Goal: Task Accomplishment & Management: Use online tool/utility

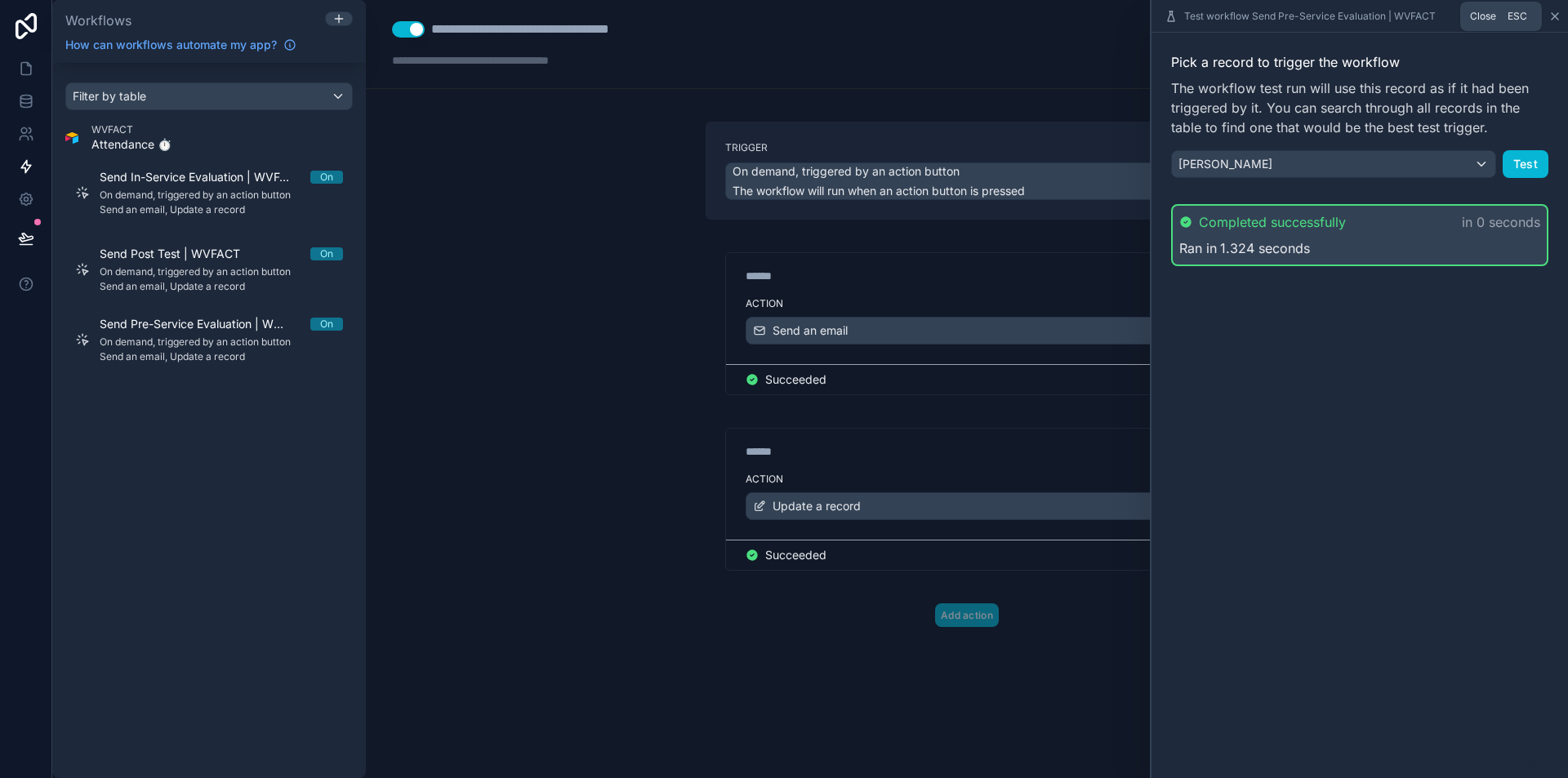
click at [1550, 12] on icon at bounding box center [1554, 16] width 13 height 13
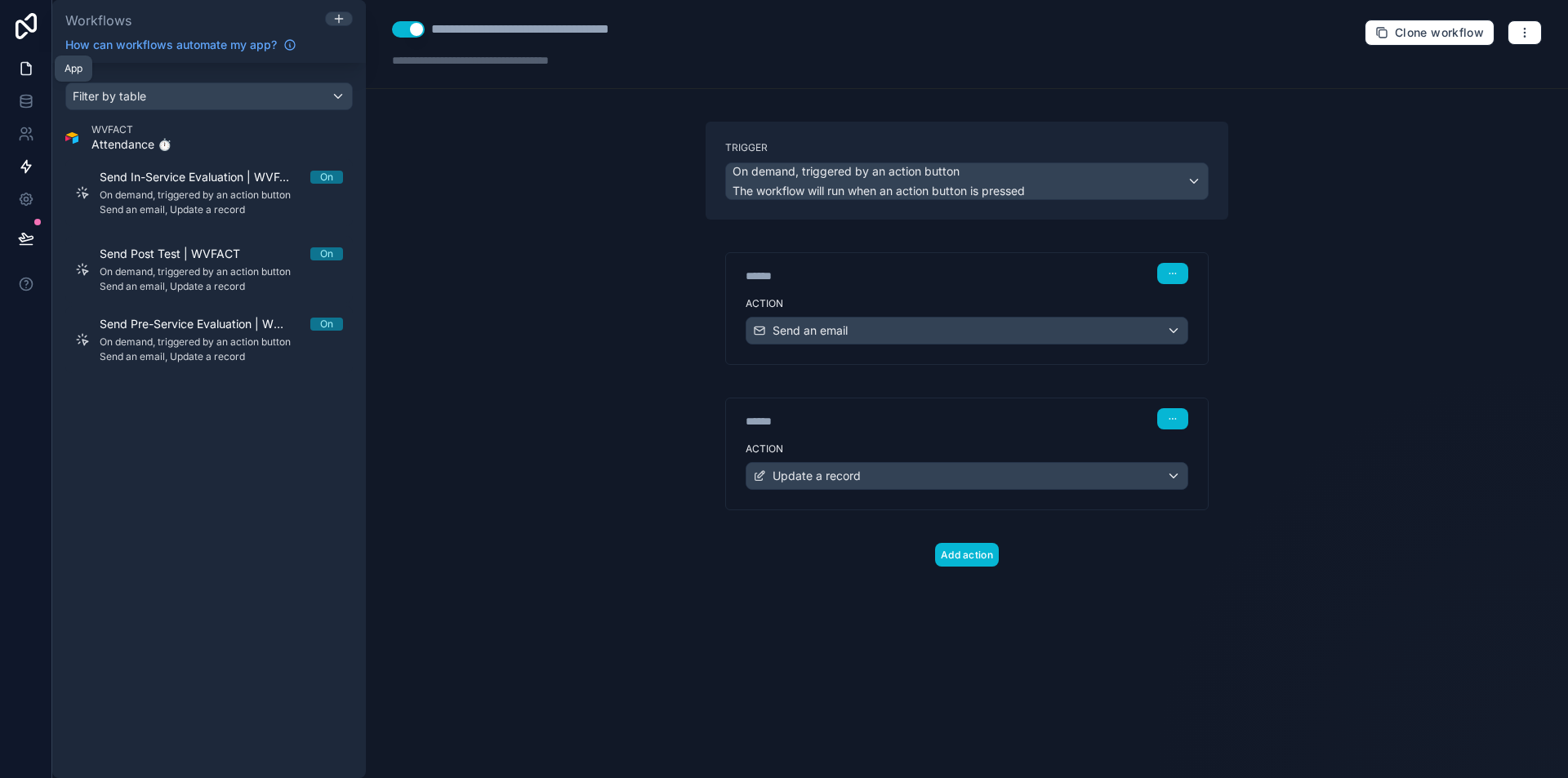
click at [13, 57] on link at bounding box center [25, 69] width 51 height 33
click at [33, 62] on icon at bounding box center [26, 68] width 17 height 17
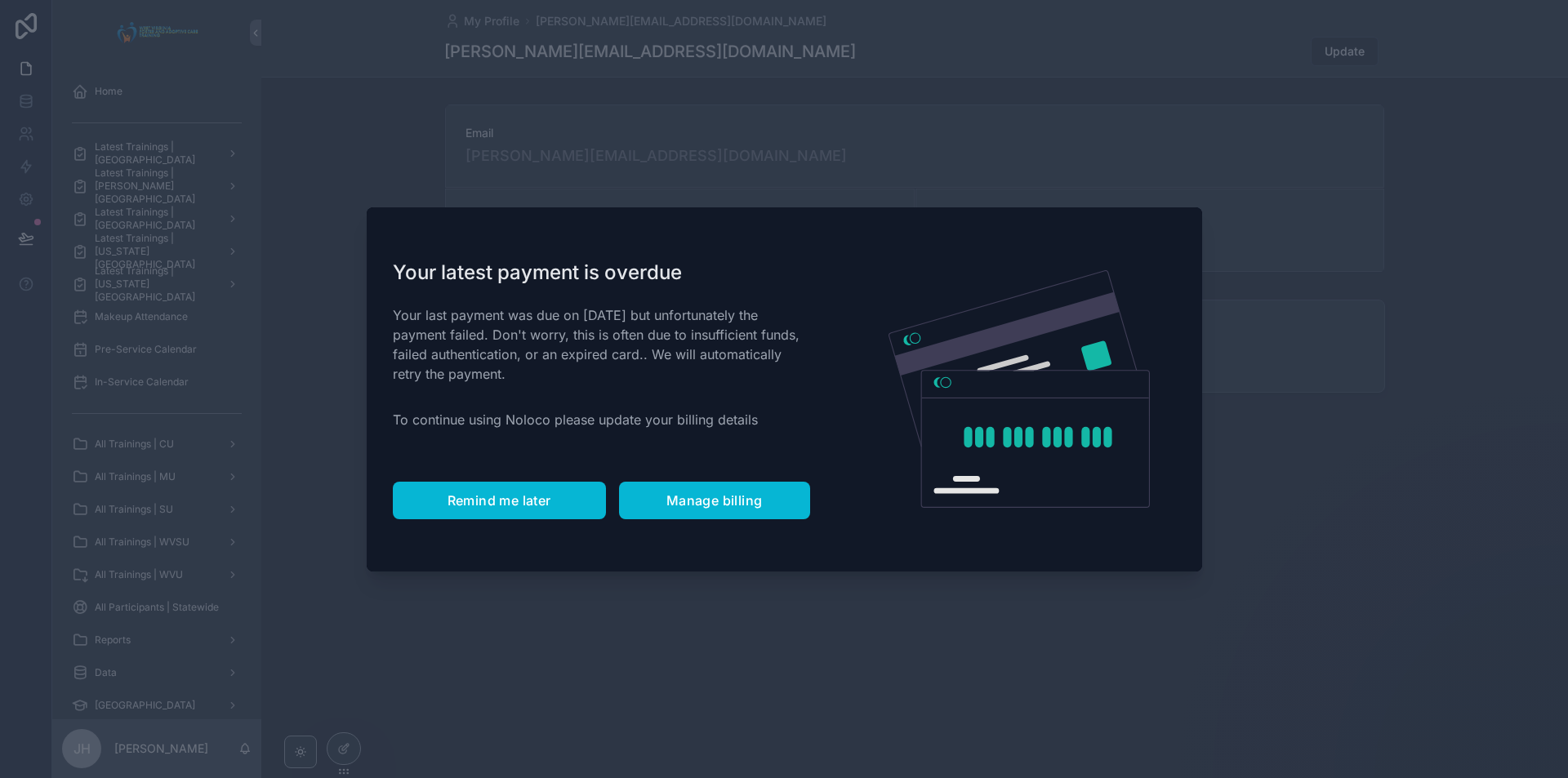
click at [475, 487] on button "Remind me later" at bounding box center [499, 500] width 213 height 37
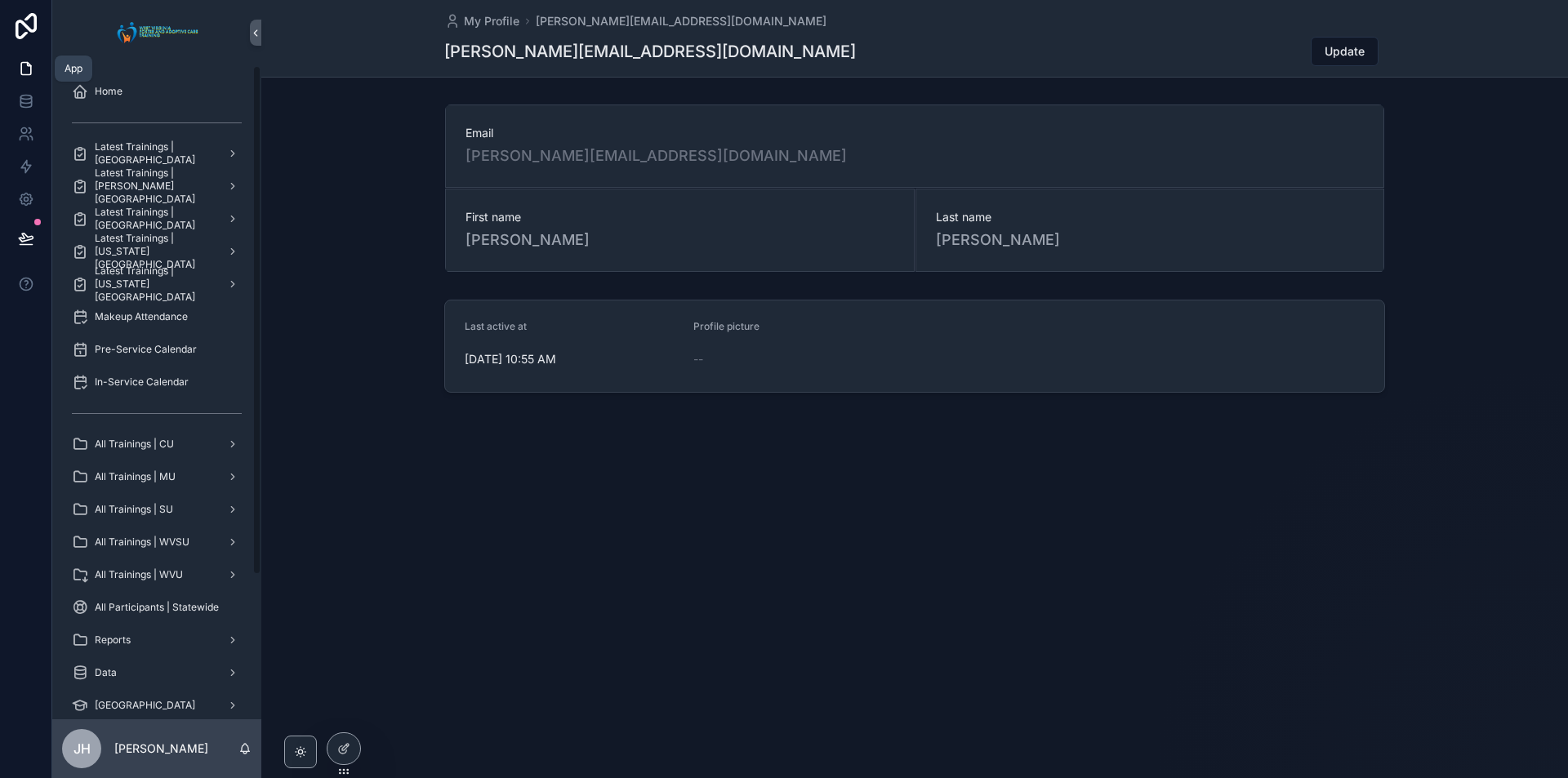
click at [21, 70] on icon at bounding box center [25, 69] width 10 height 12
click at [172, 154] on span "Latest Trainings | [GEOGRAPHIC_DATA]" at bounding box center [154, 154] width 119 height 26
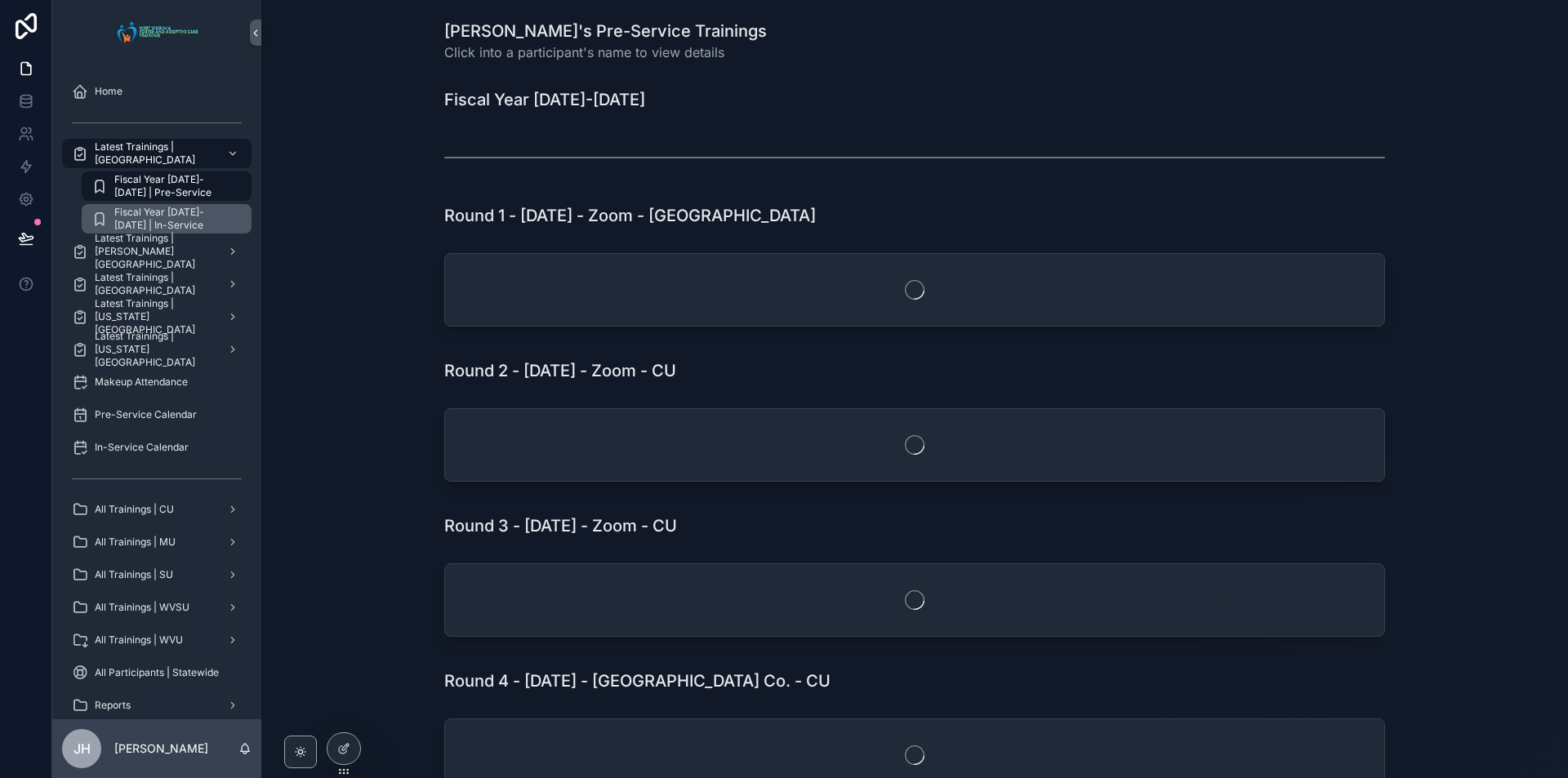
click at [163, 225] on span "Fiscal Year [DATE]-[DATE] | In-Service" at bounding box center [174, 219] width 121 height 26
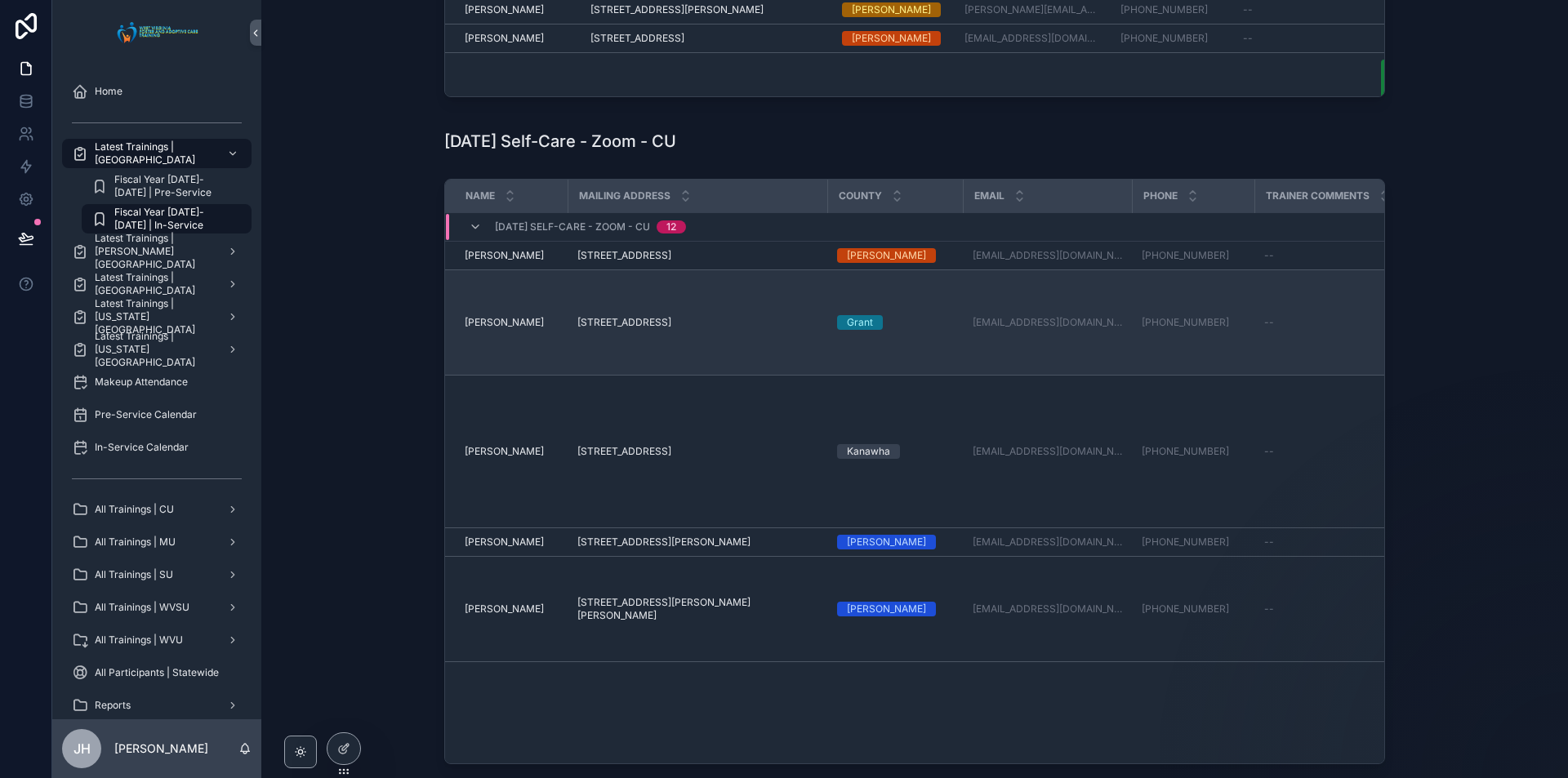
scroll to position [871, 0]
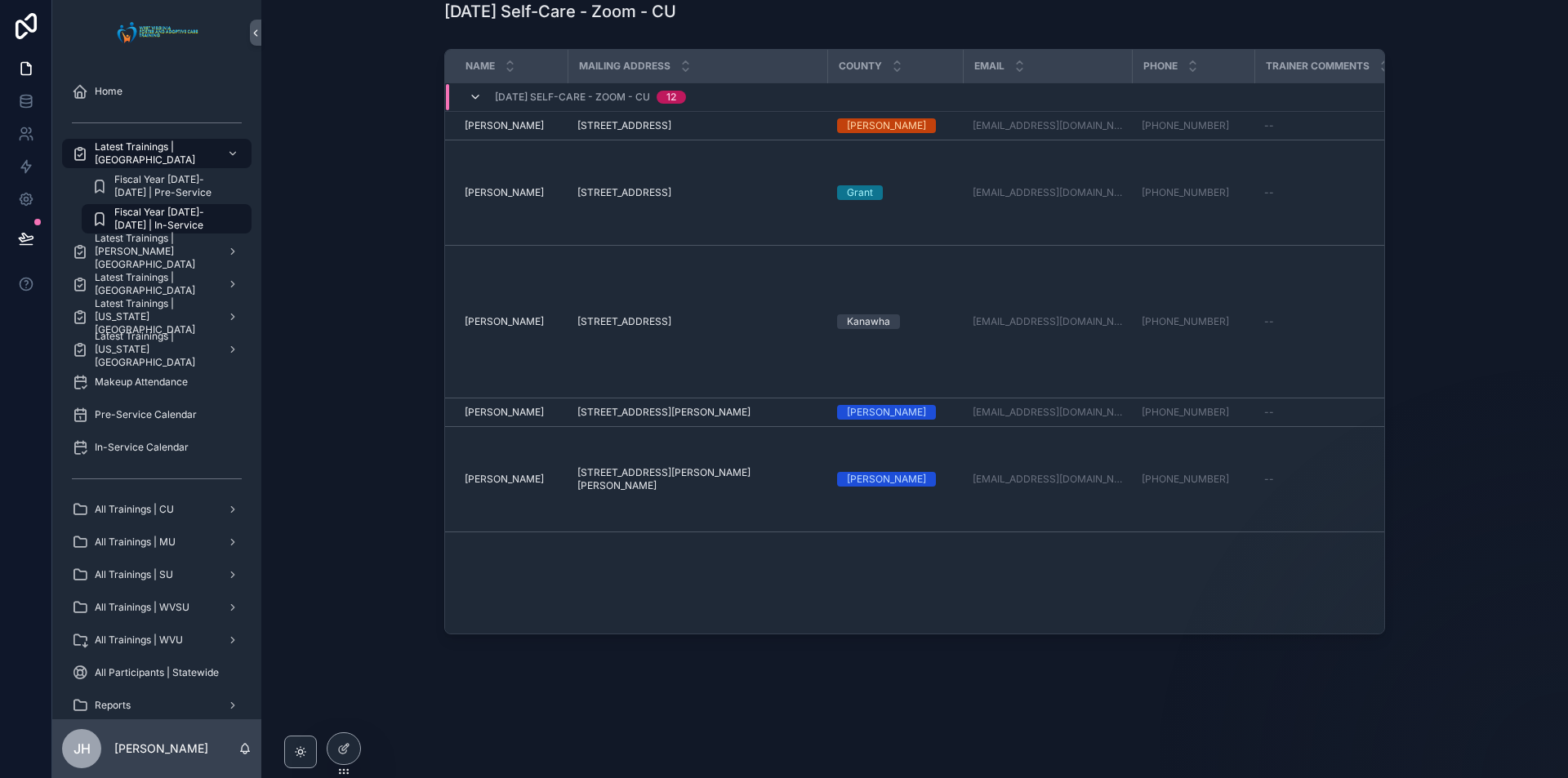
click at [471, 93] on icon "scrollable content" at bounding box center [475, 96] width 13 height 13
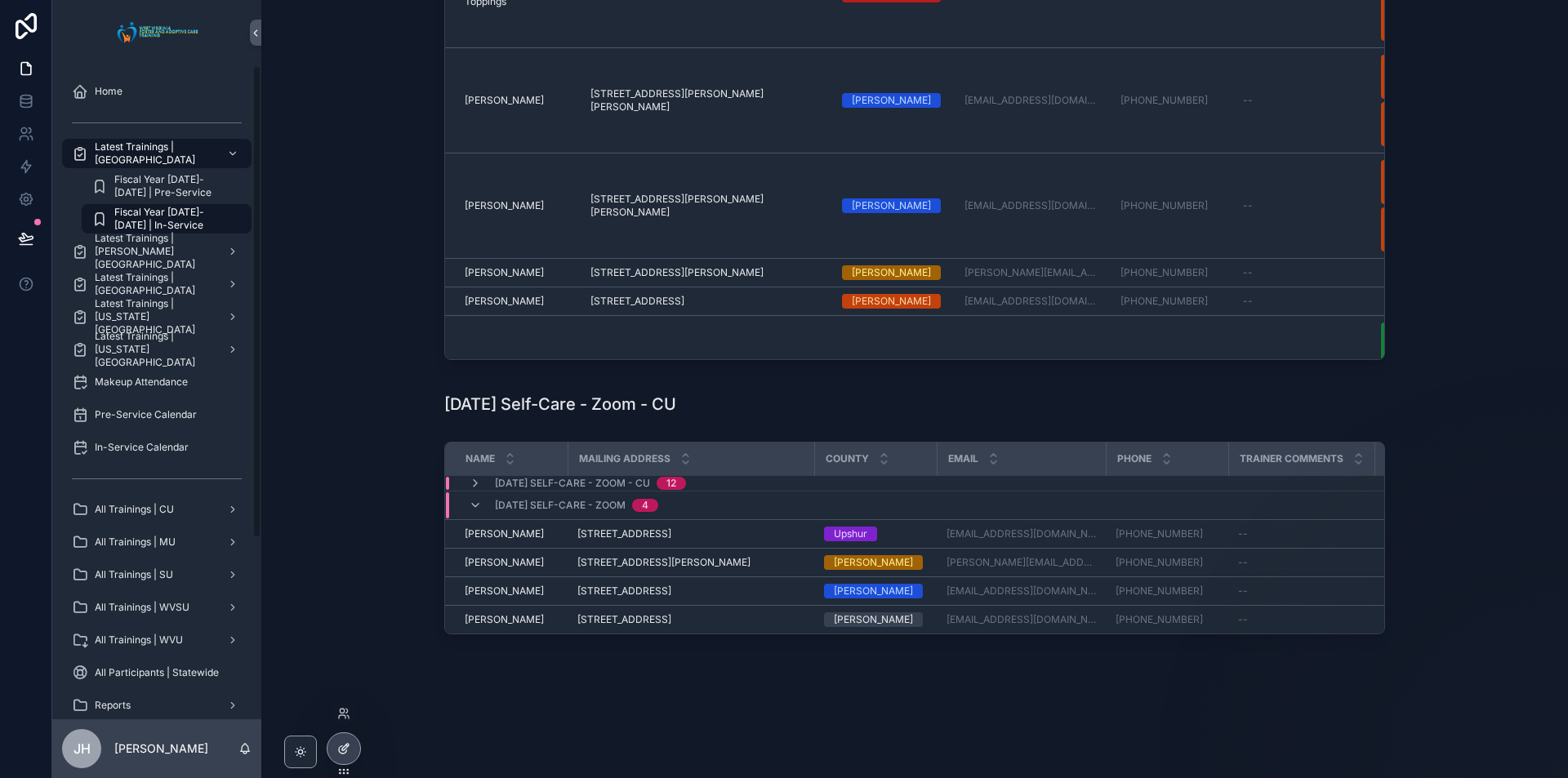
click at [355, 739] on div at bounding box center [344, 748] width 33 height 31
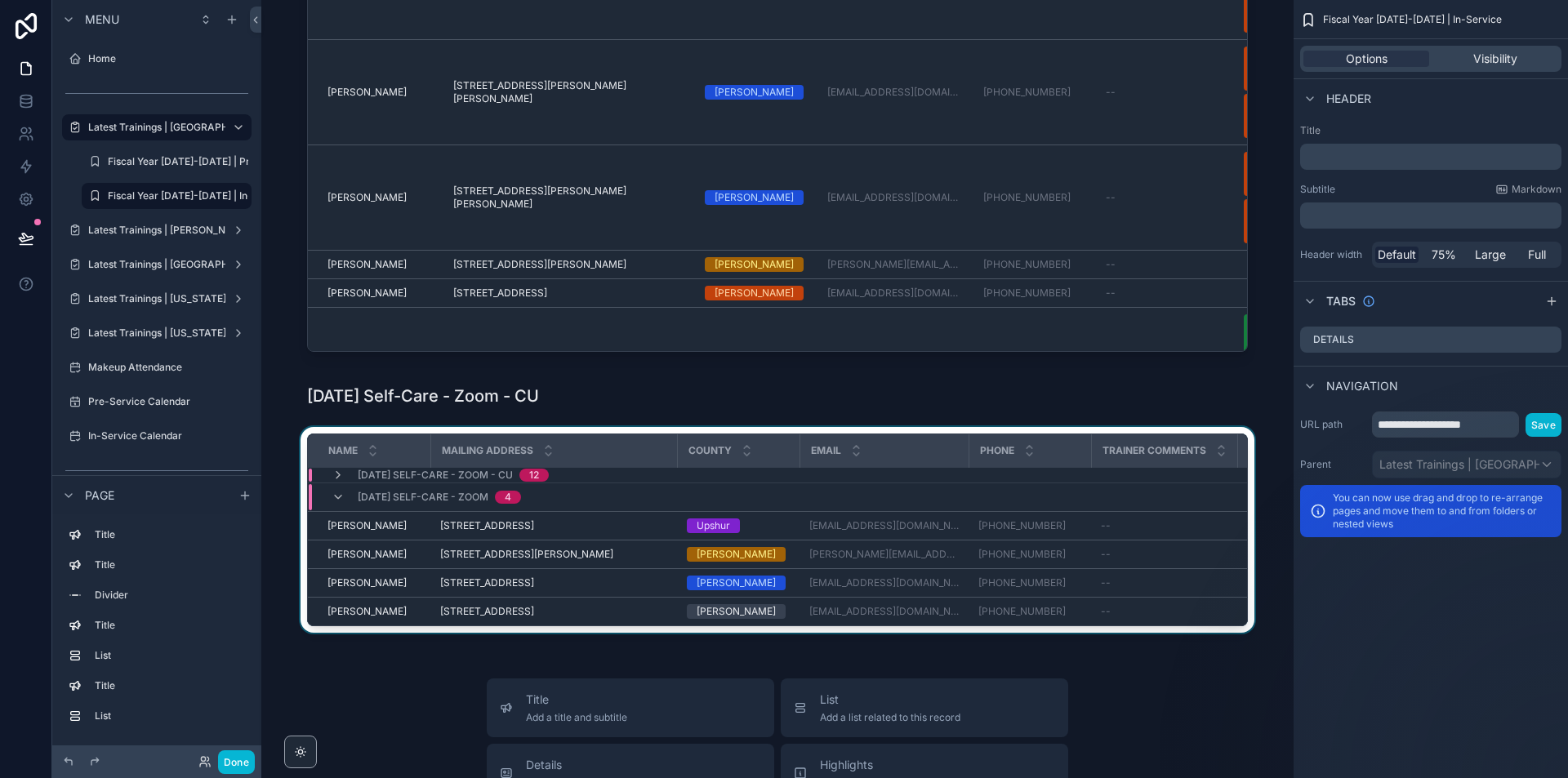
click at [1240, 481] on td "scrollable content" at bounding box center [1298, 475] width 123 height 16
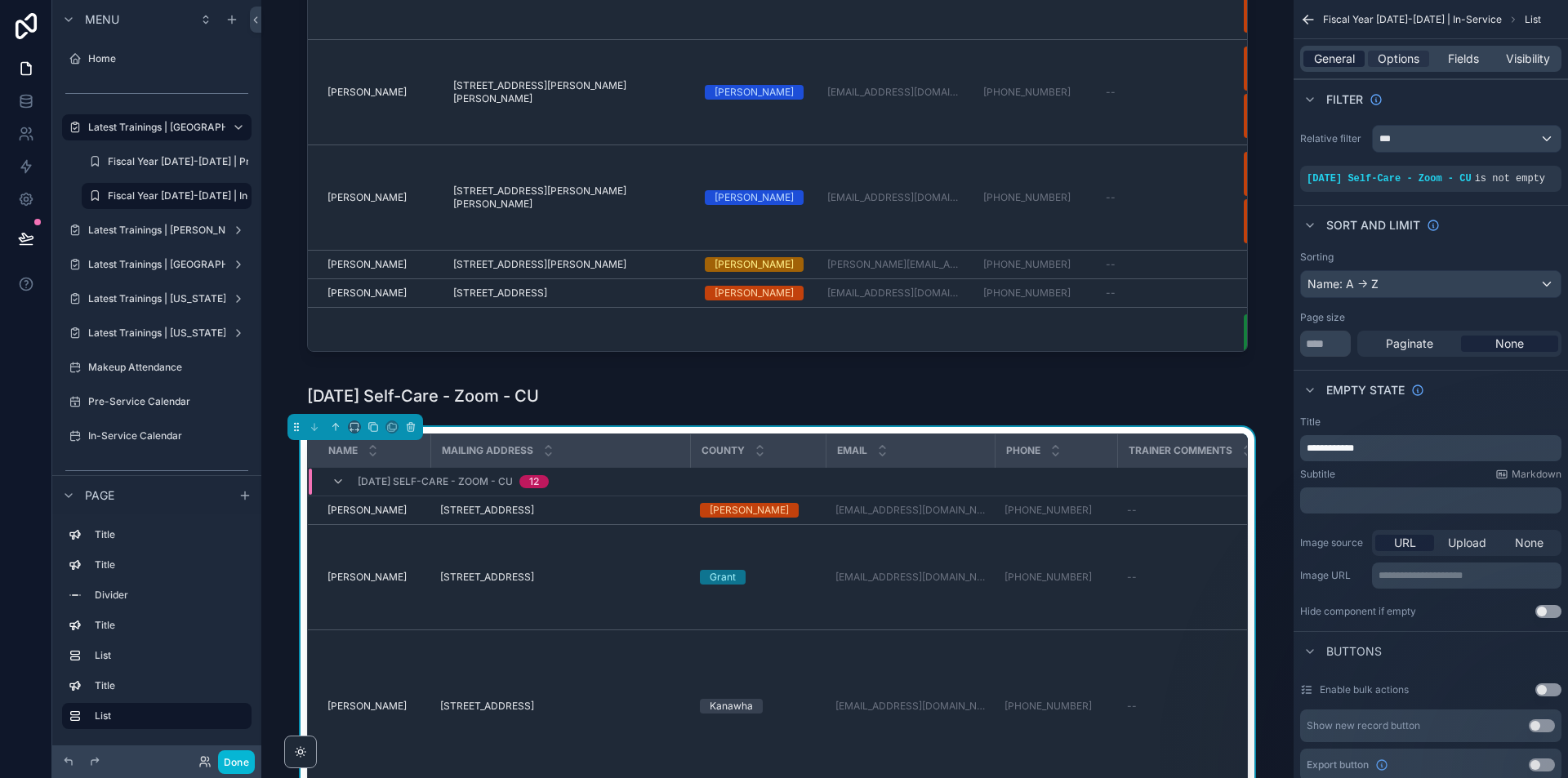
click at [1345, 55] on span "General" at bounding box center [1334, 58] width 41 height 17
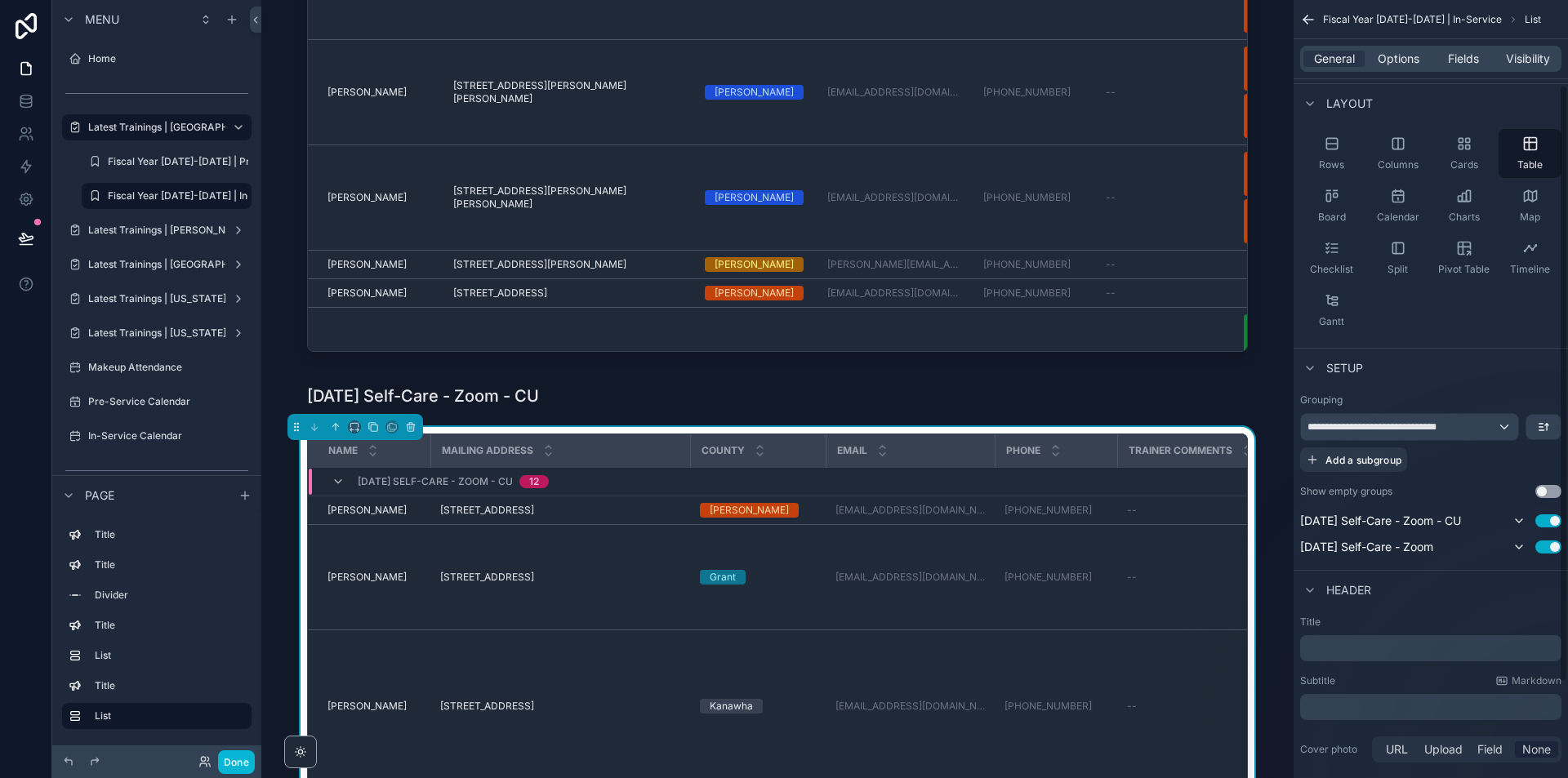
scroll to position [235, 0]
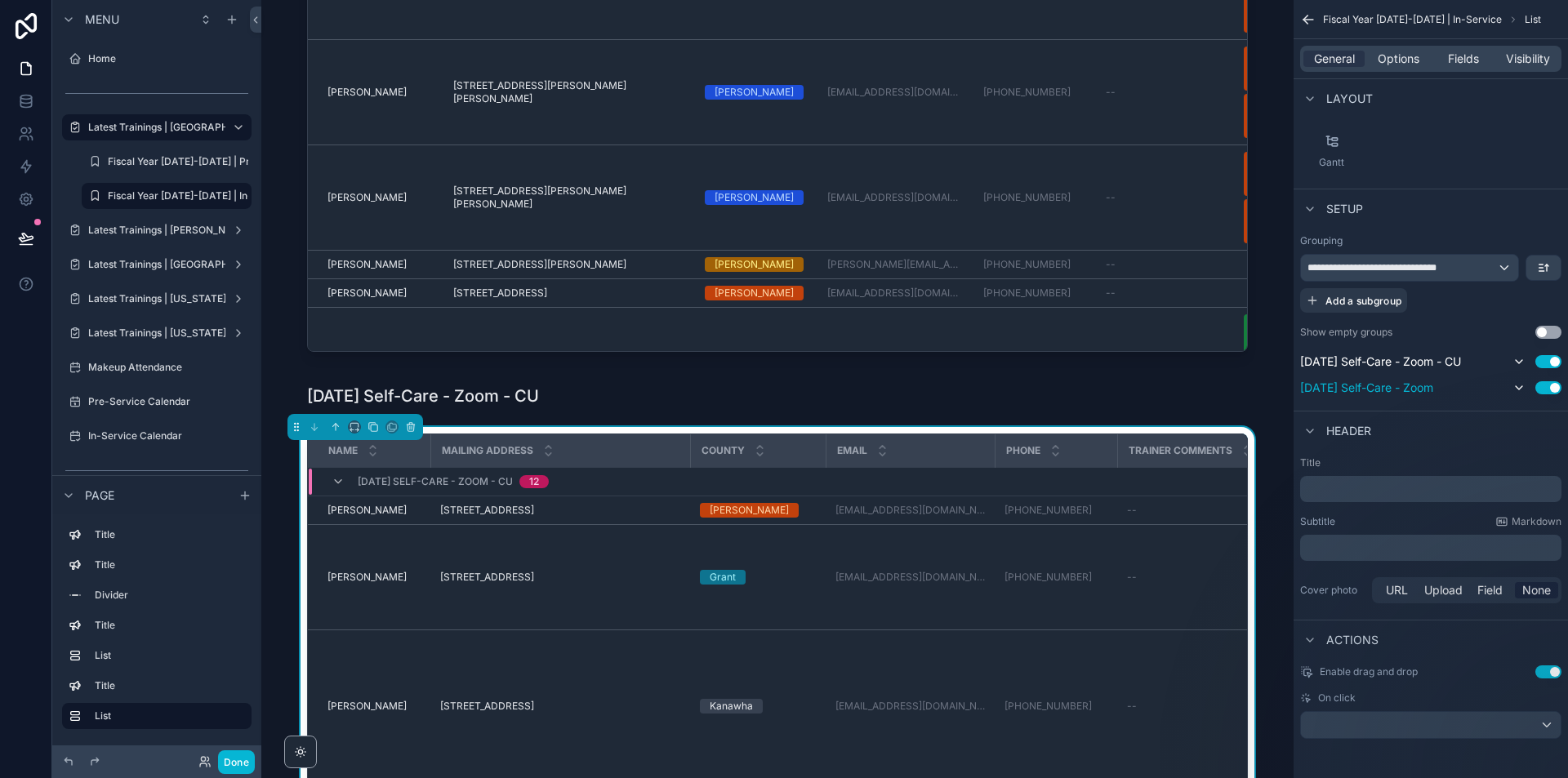
click at [1433, 384] on span "08/30/2025 Self-Care - Zoom" at bounding box center [1366, 388] width 133 height 17
drag, startPoint x: 1466, startPoint y: 384, endPoint x: 1357, endPoint y: 374, distance: 109.5
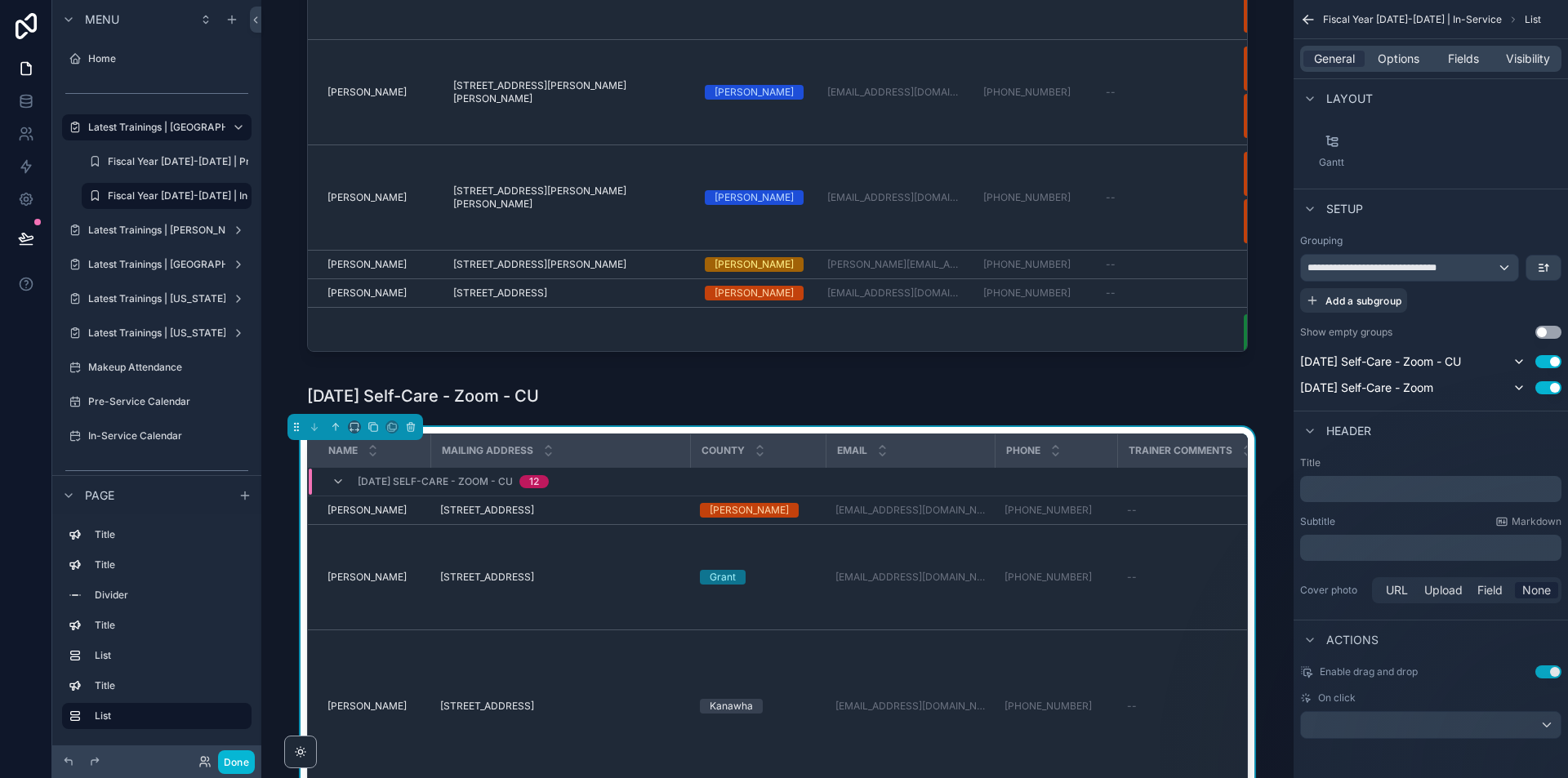
click at [1419, 382] on div "08/30/2025 Self-Care - Zoom Use setting" at bounding box center [1431, 388] width 261 height 20
drag, startPoint x: 1298, startPoint y: 389, endPoint x: 1393, endPoint y: 393, distance: 95.1
click at [1393, 393] on div "**********" at bounding box center [1431, 316] width 275 height 176
click at [339, 477] on icon "scrollable content" at bounding box center [337, 482] width 13 height 13
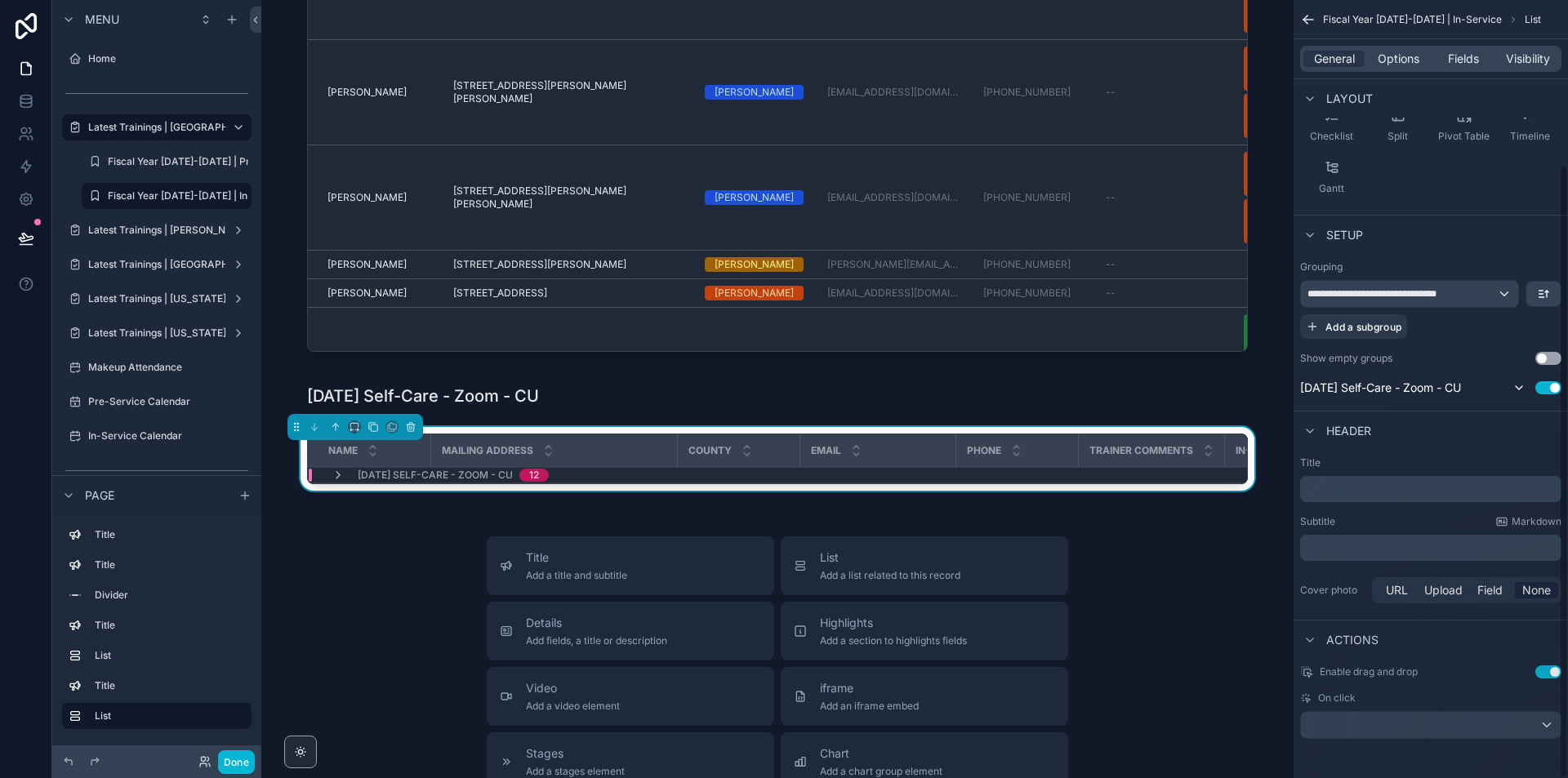
scroll to position [209, 0]
click at [335, 472] on icon "scrollable content" at bounding box center [337, 475] width 13 height 13
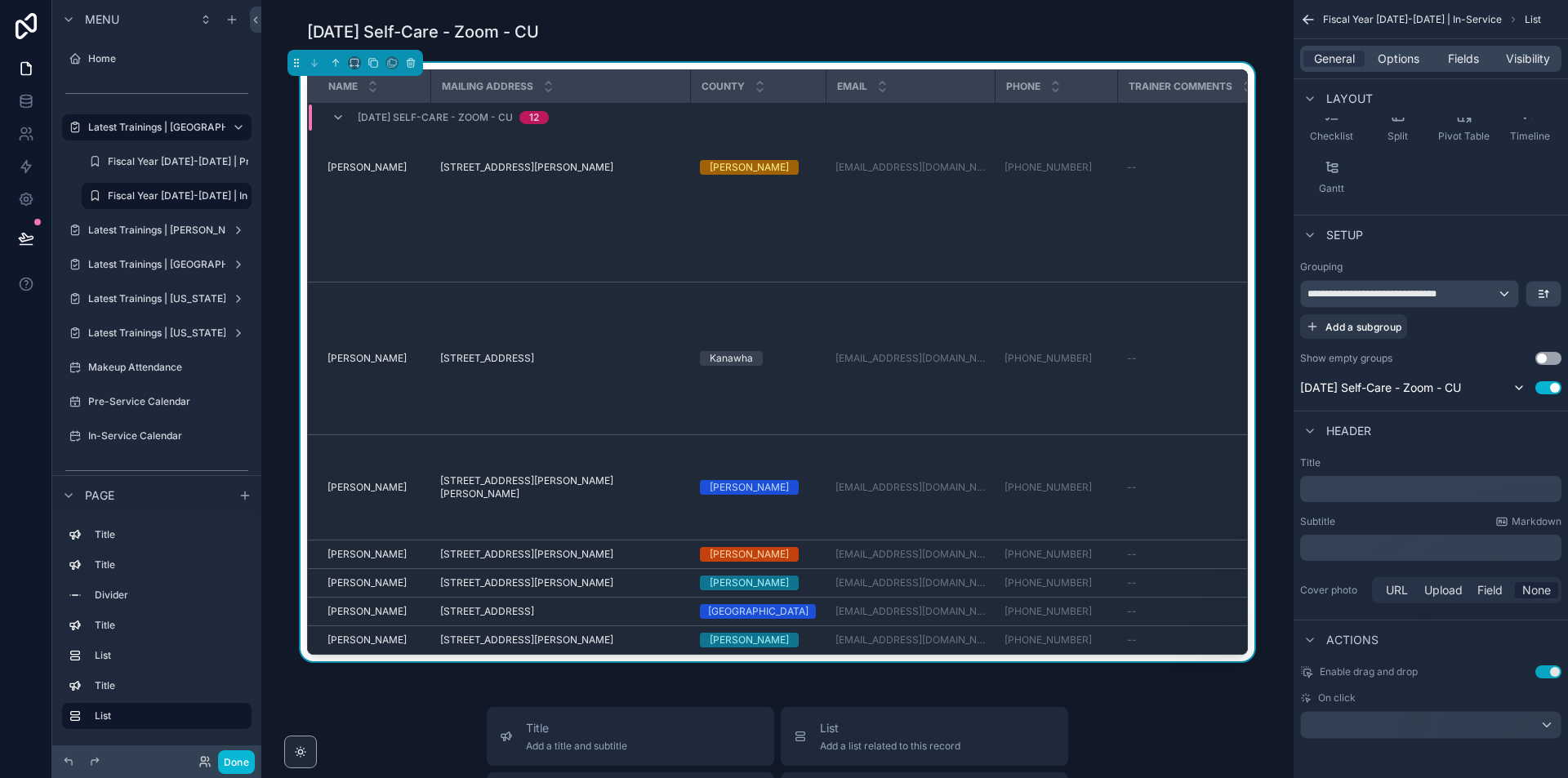
scroll to position [731, 0]
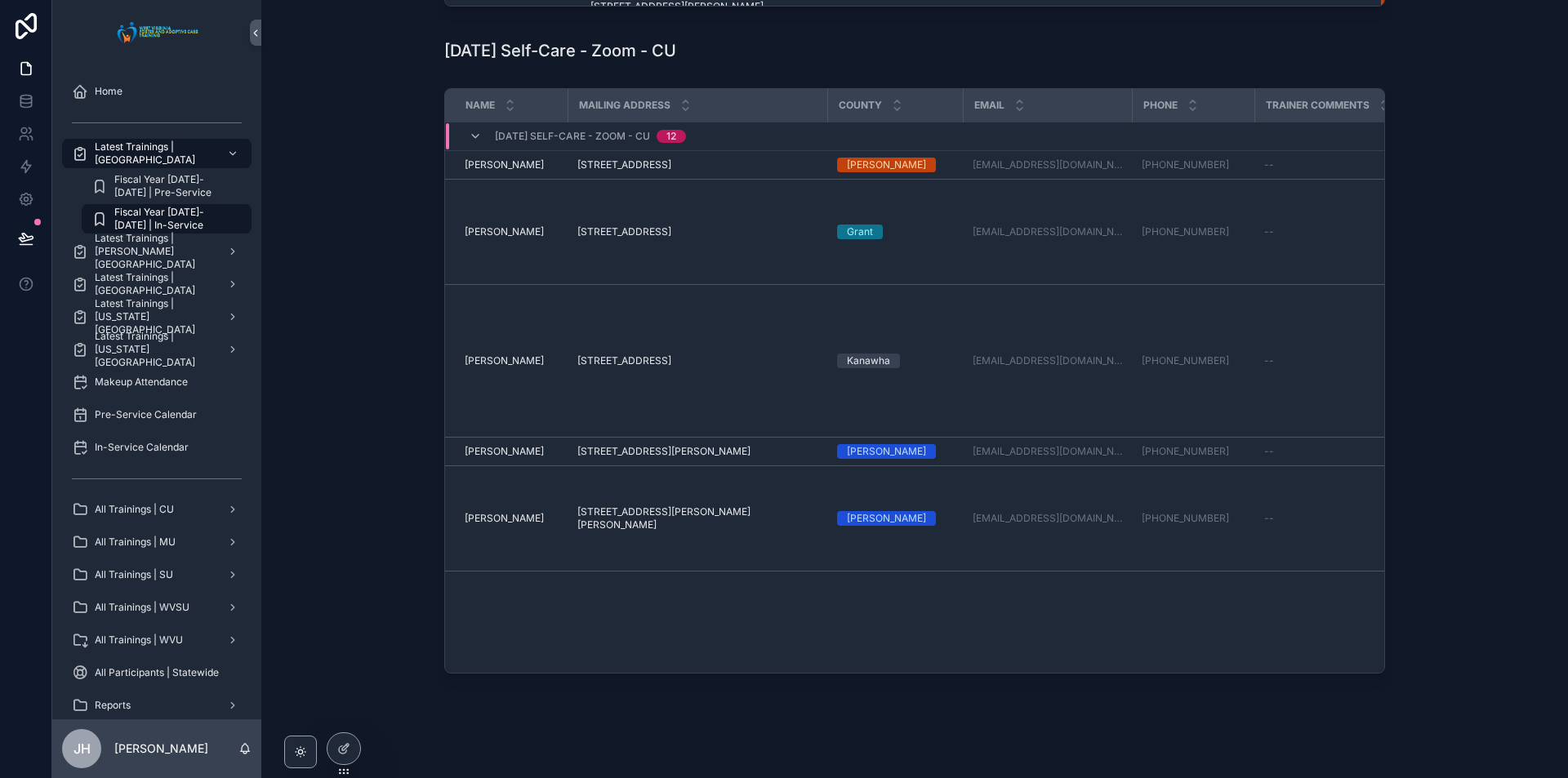
scroll to position [871, 0]
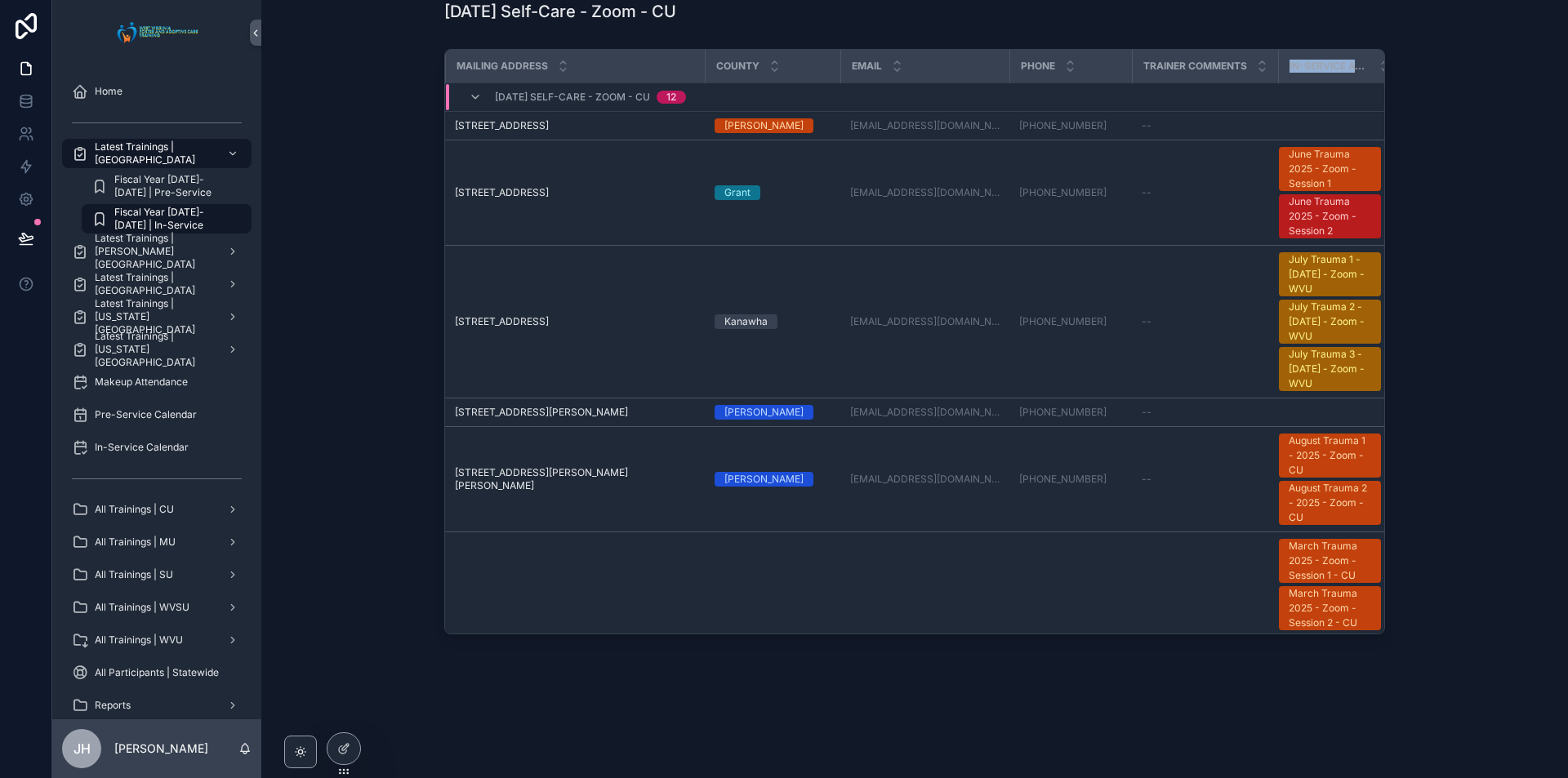
click at [1379, 55] on div "Name Mailing Address County Email Phone Trainer Comments In-Service Attended 08…" at bounding box center [915, 345] width 1280 height 605
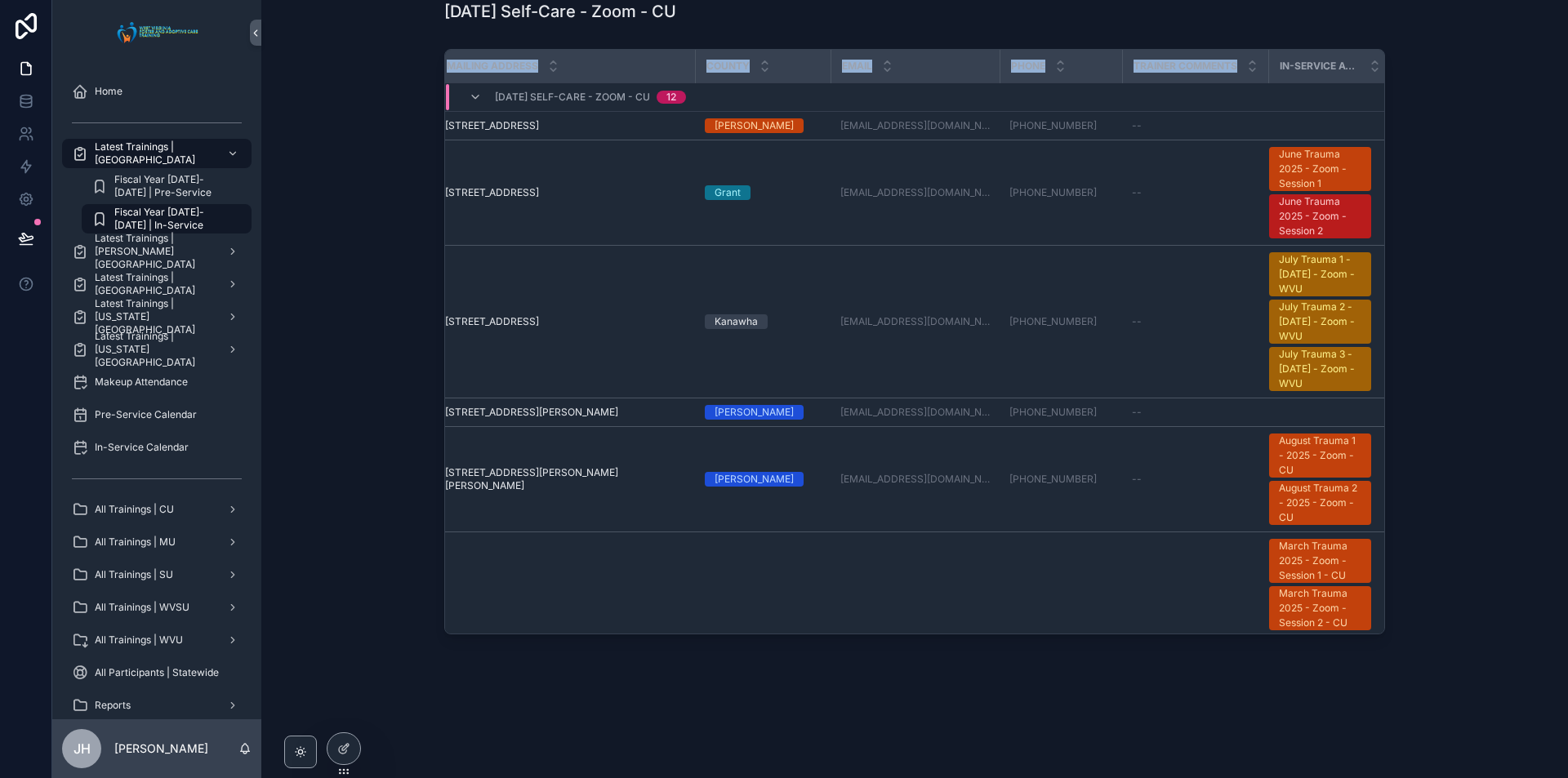
click at [1347, 47] on div "Name Mailing Address County Email Phone Trainer Comments In-Service Attended 08…" at bounding box center [915, 345] width 1280 height 605
click at [338, 208] on div "Name Mailing Address County Email Phone Trainer Comments In-Service Attended 08…" at bounding box center [915, 345] width 1280 height 605
click at [337, 741] on div at bounding box center [344, 748] width 33 height 31
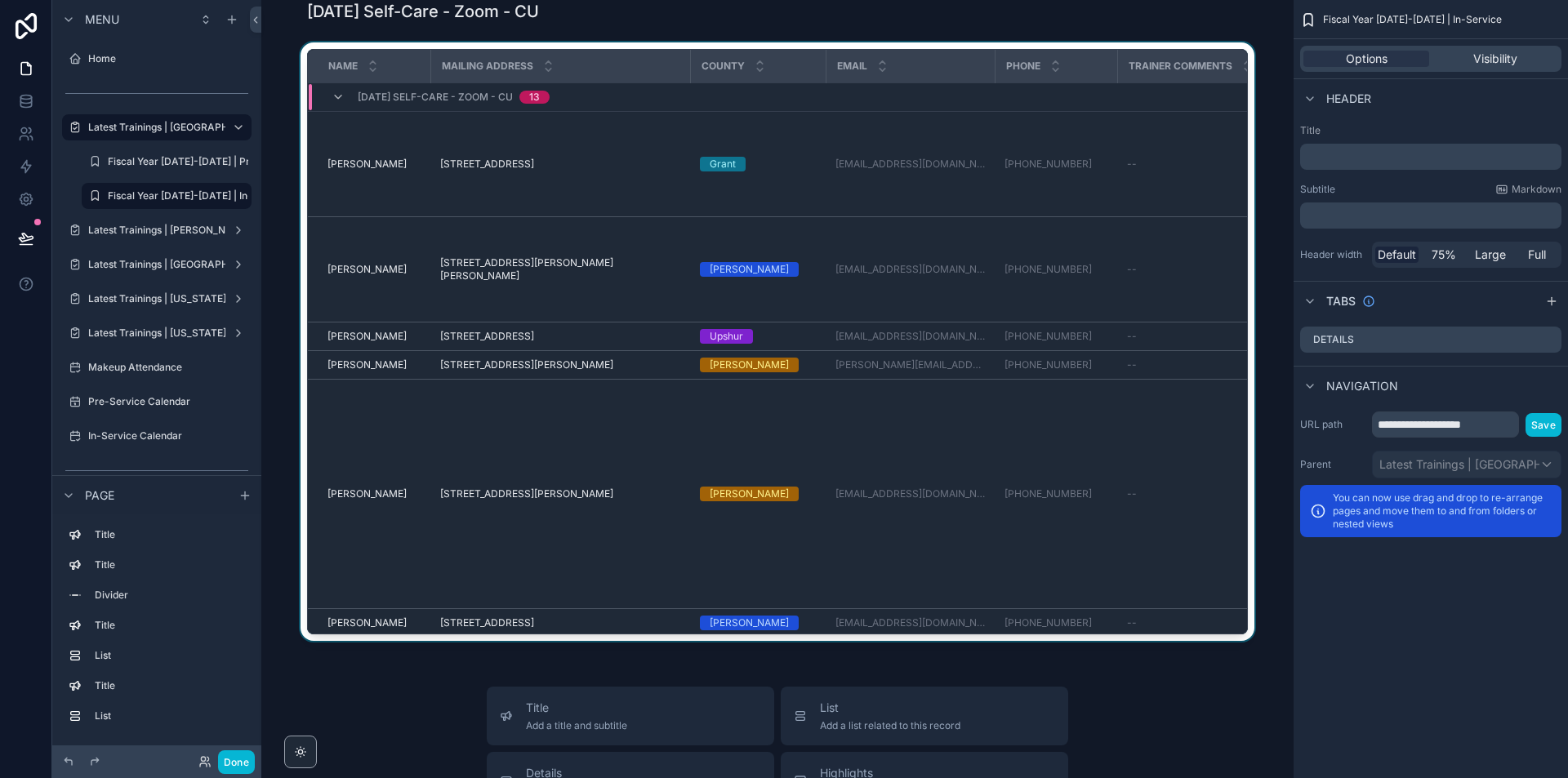
click at [1245, 183] on div "scrollable content" at bounding box center [777, 345] width 1006 height 605
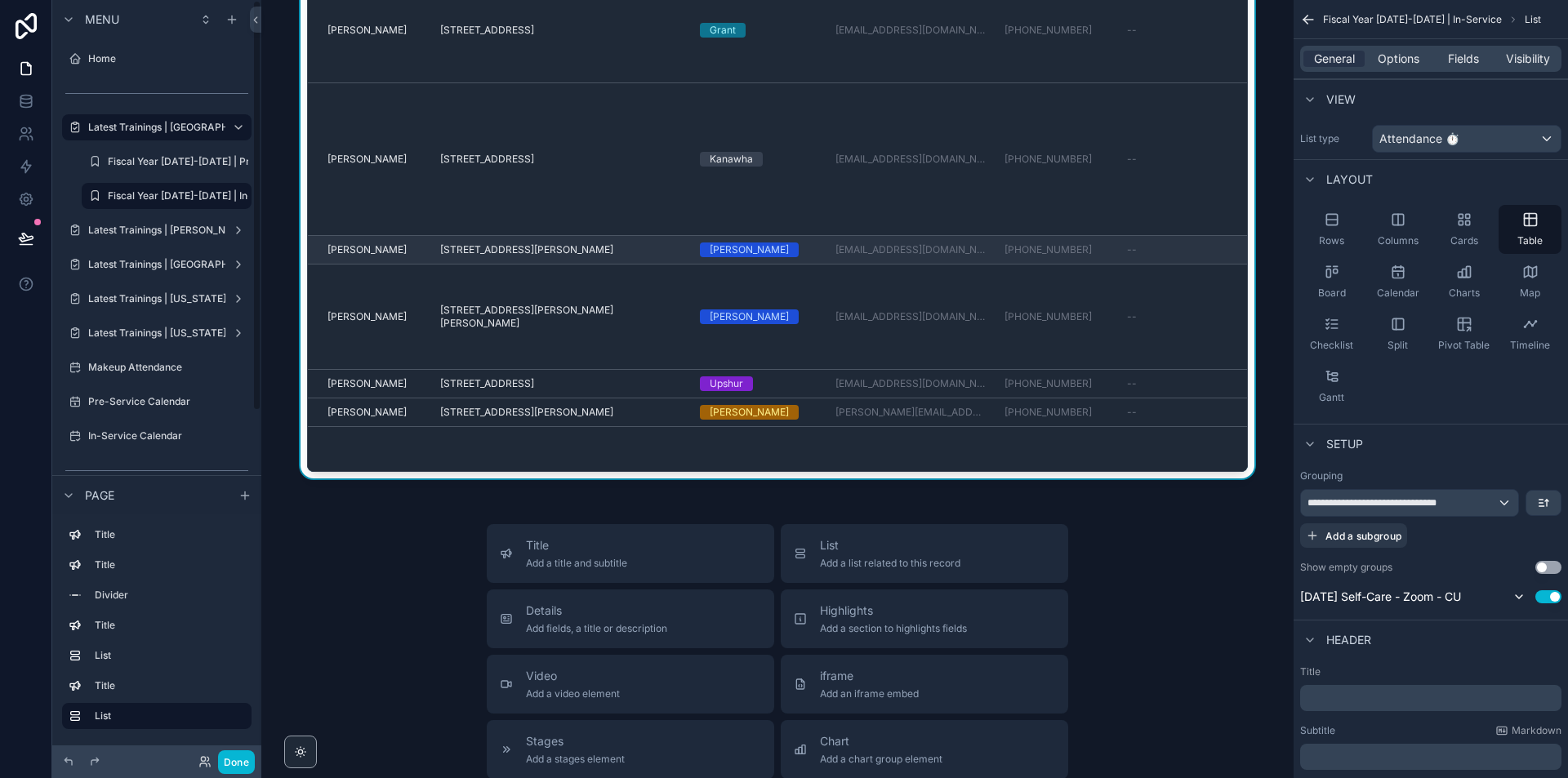
scroll to position [1034, 0]
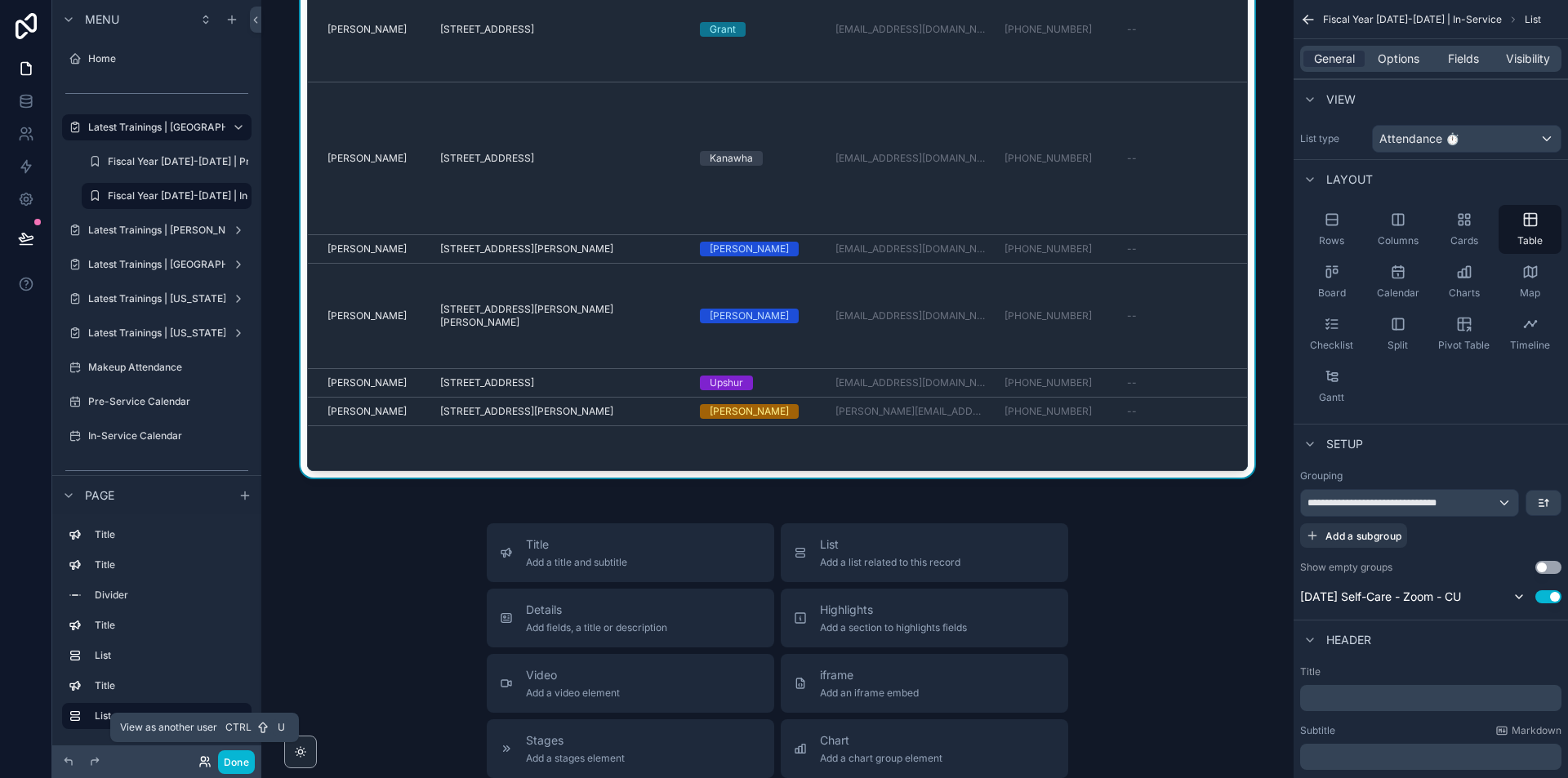
click at [203, 767] on icon at bounding box center [204, 761] width 13 height 13
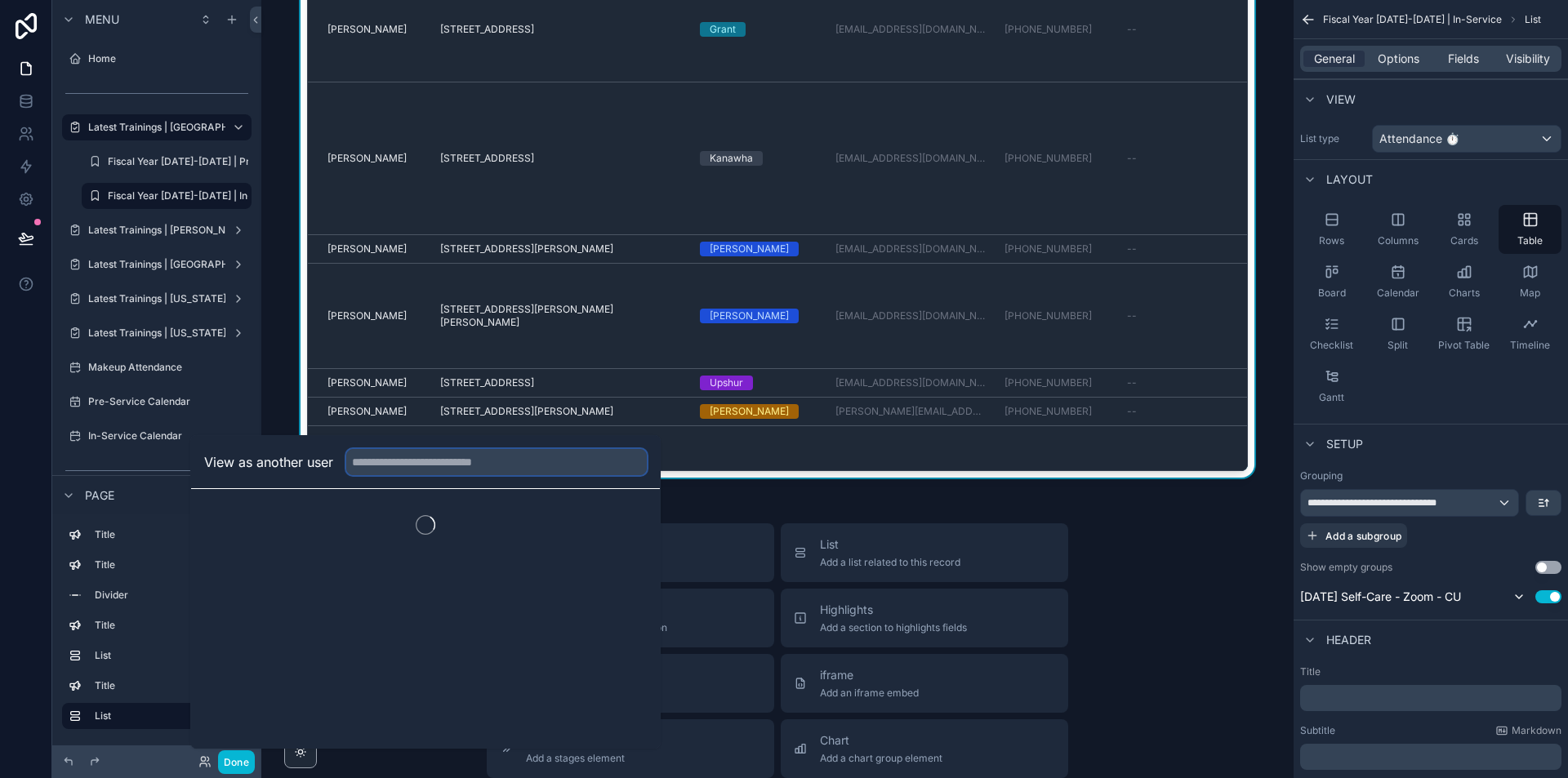
click at [404, 470] on input "text" at bounding box center [497, 462] width 301 height 26
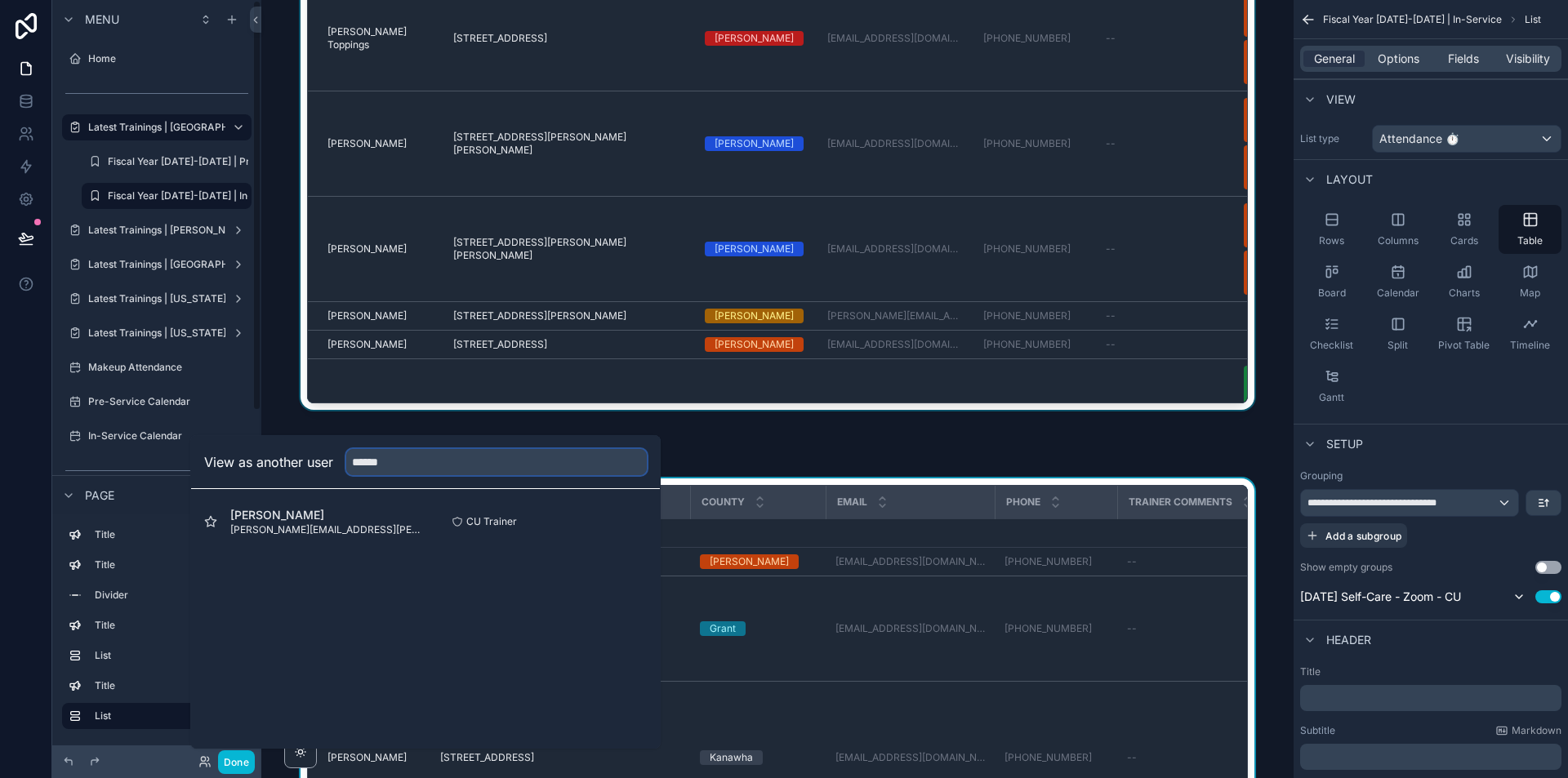
scroll to position [136, 0]
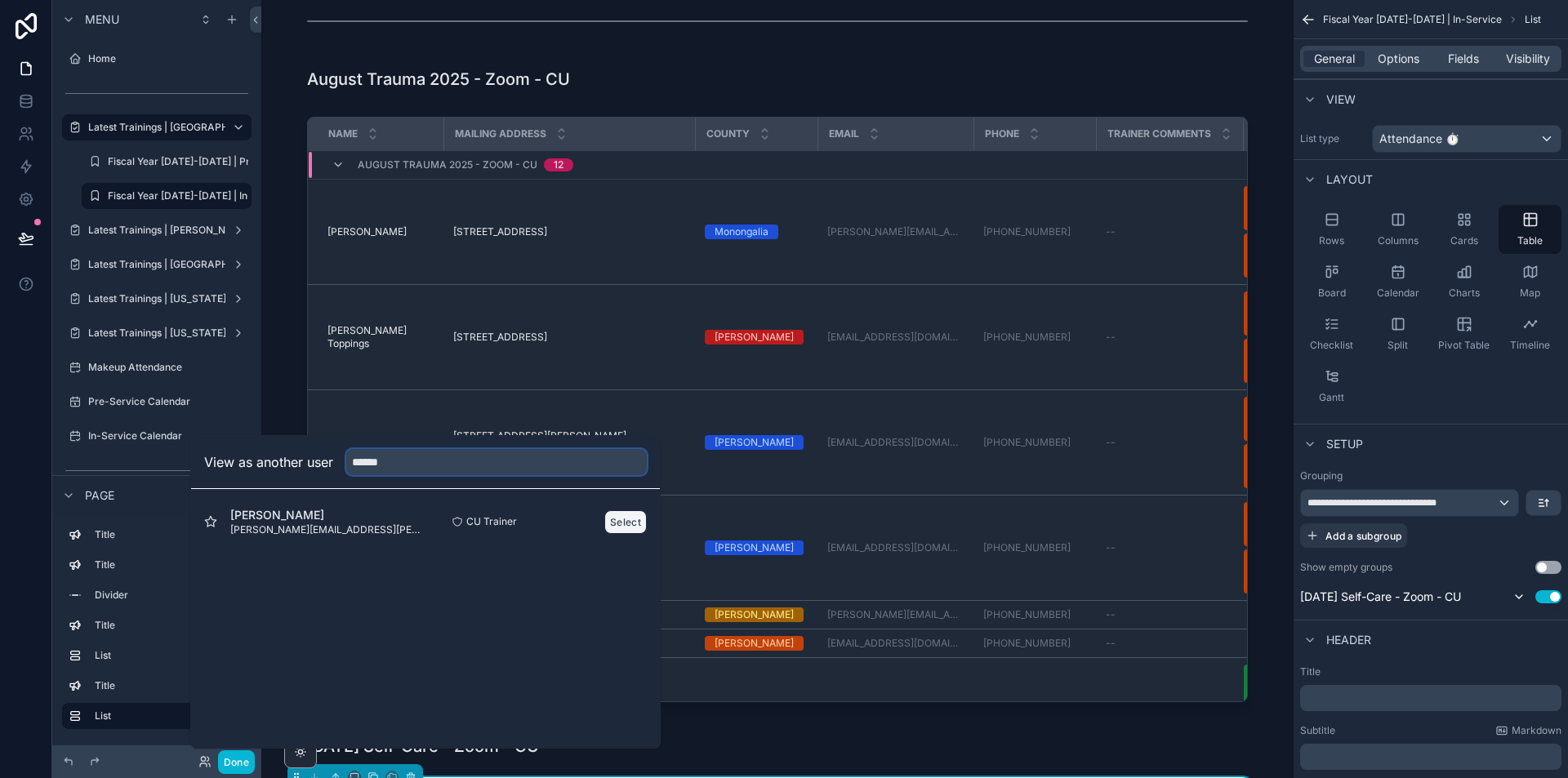
type input "******"
click at [619, 522] on button "Select" at bounding box center [625, 522] width 43 height 23
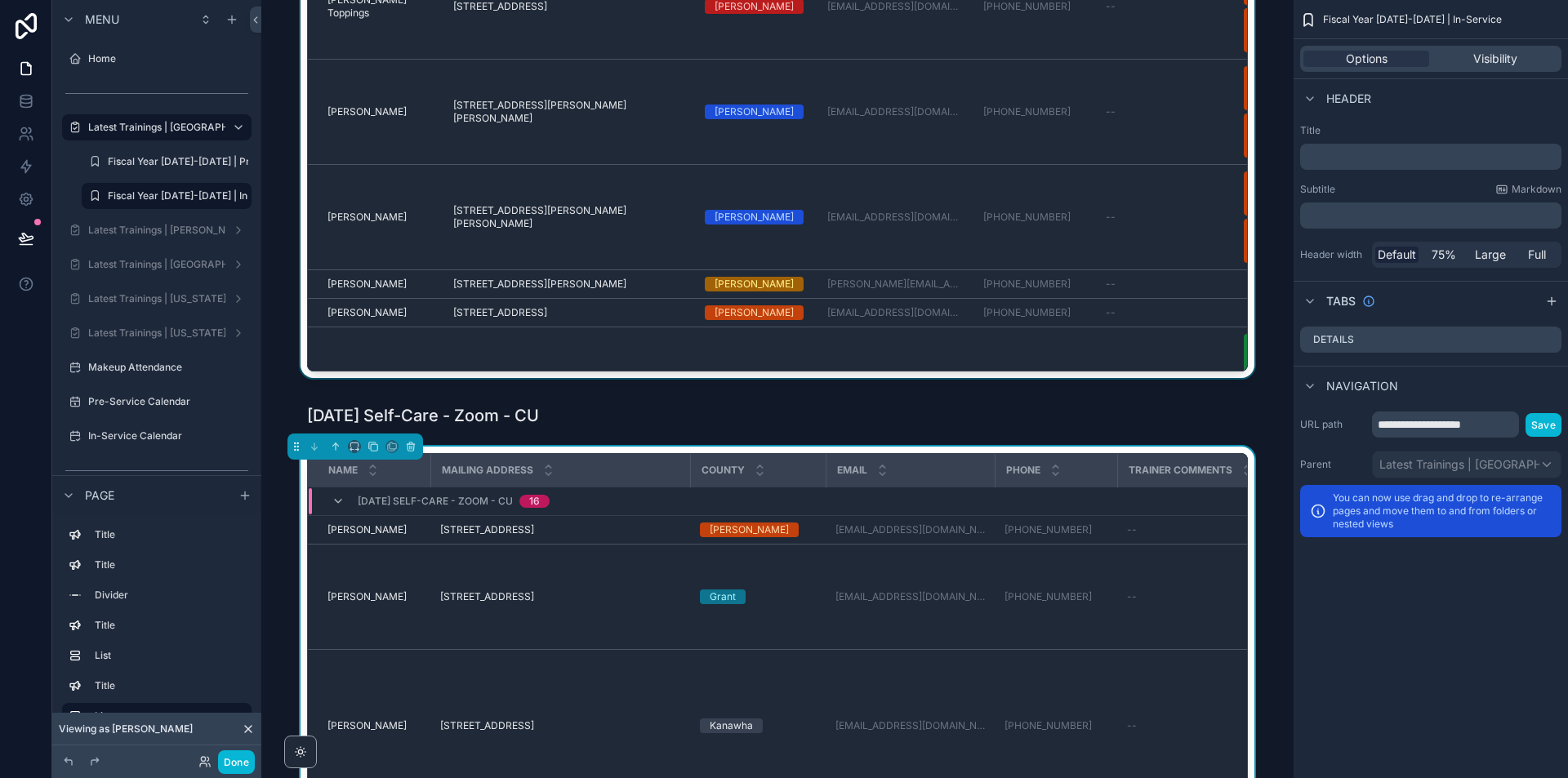
scroll to position [245, 0]
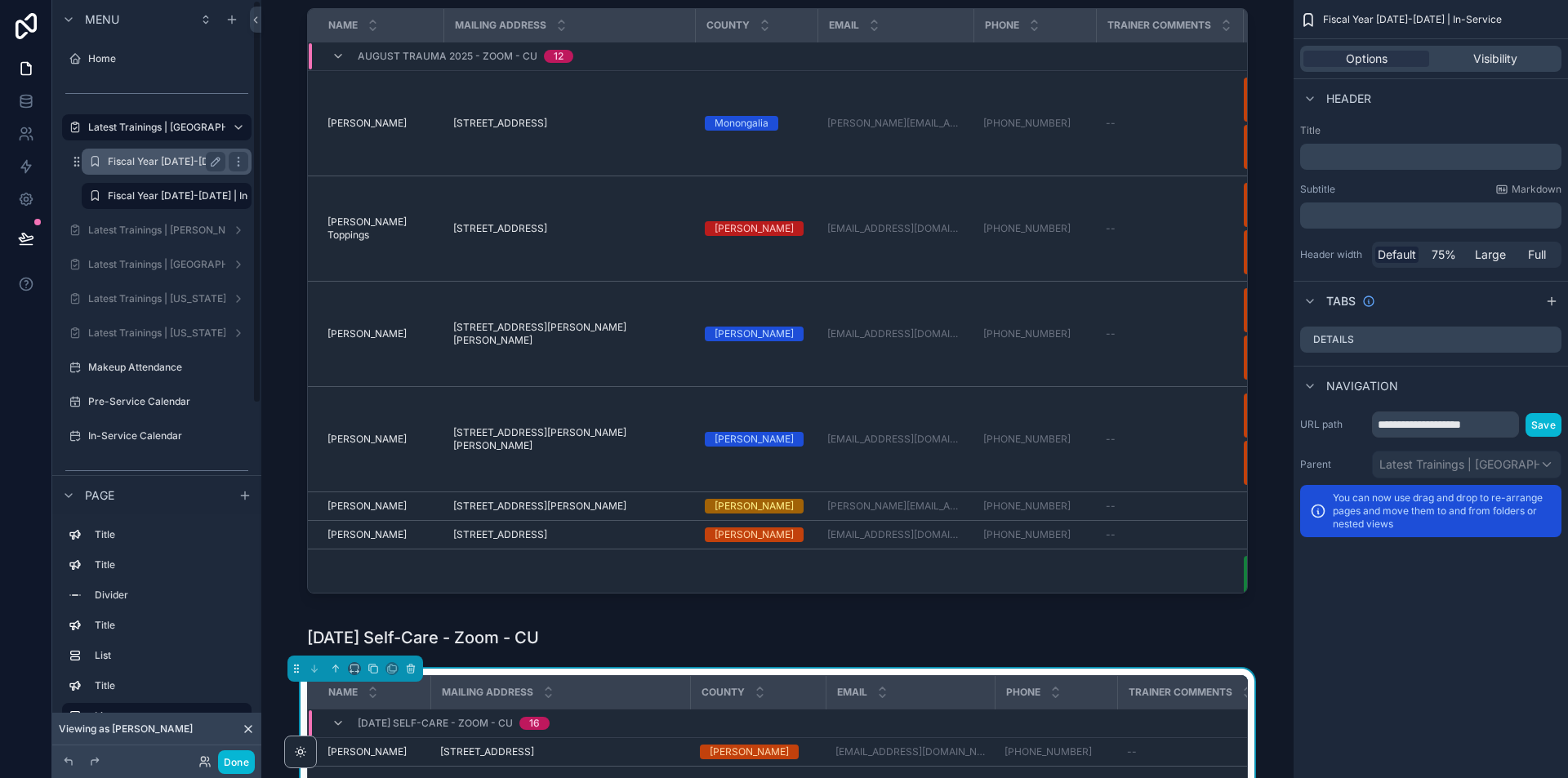
click at [184, 166] on label "Fiscal Year [DATE]-[DATE] | Pre-Service" at bounding box center [202, 161] width 189 height 13
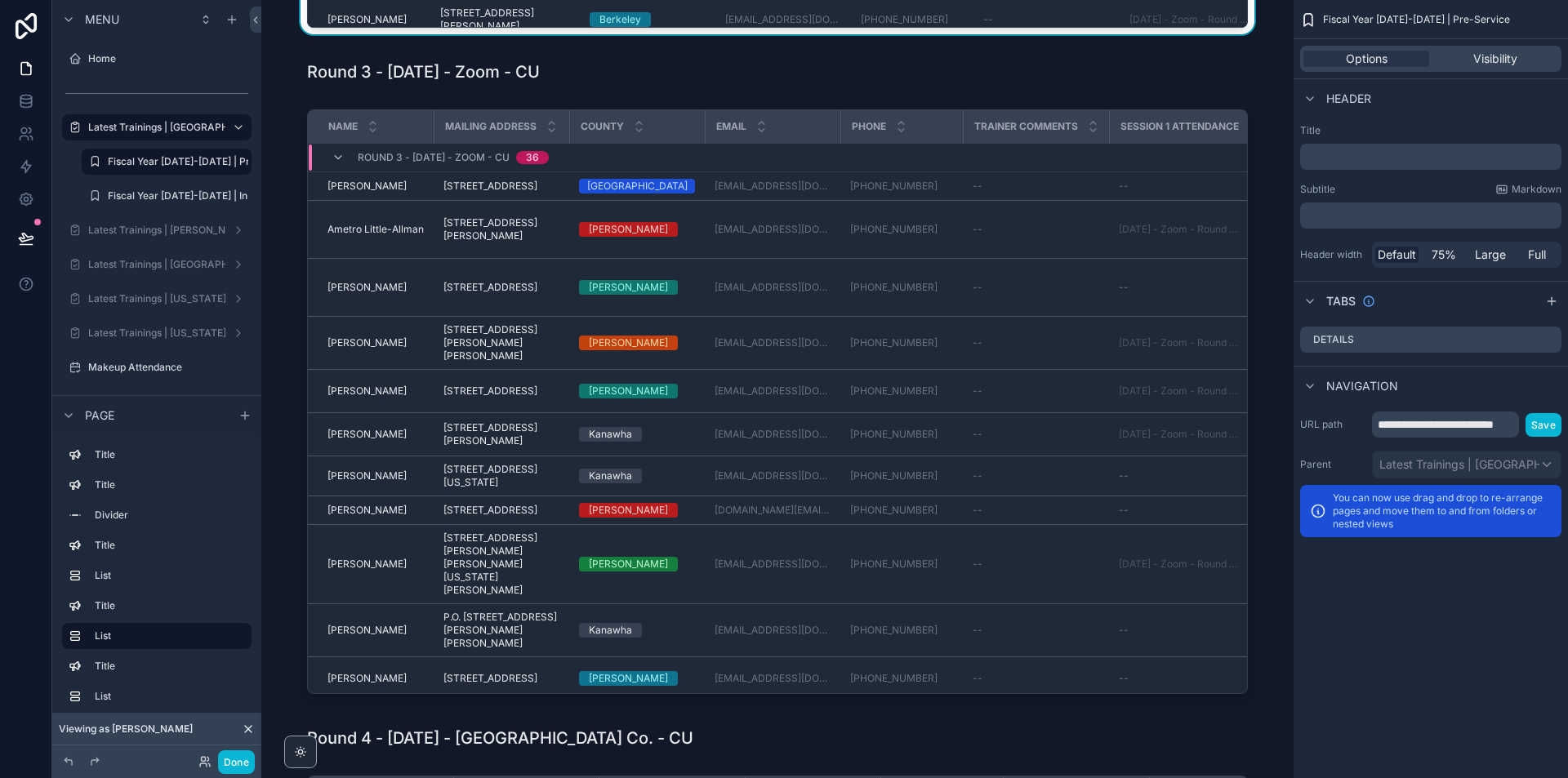
scroll to position [1632, 0]
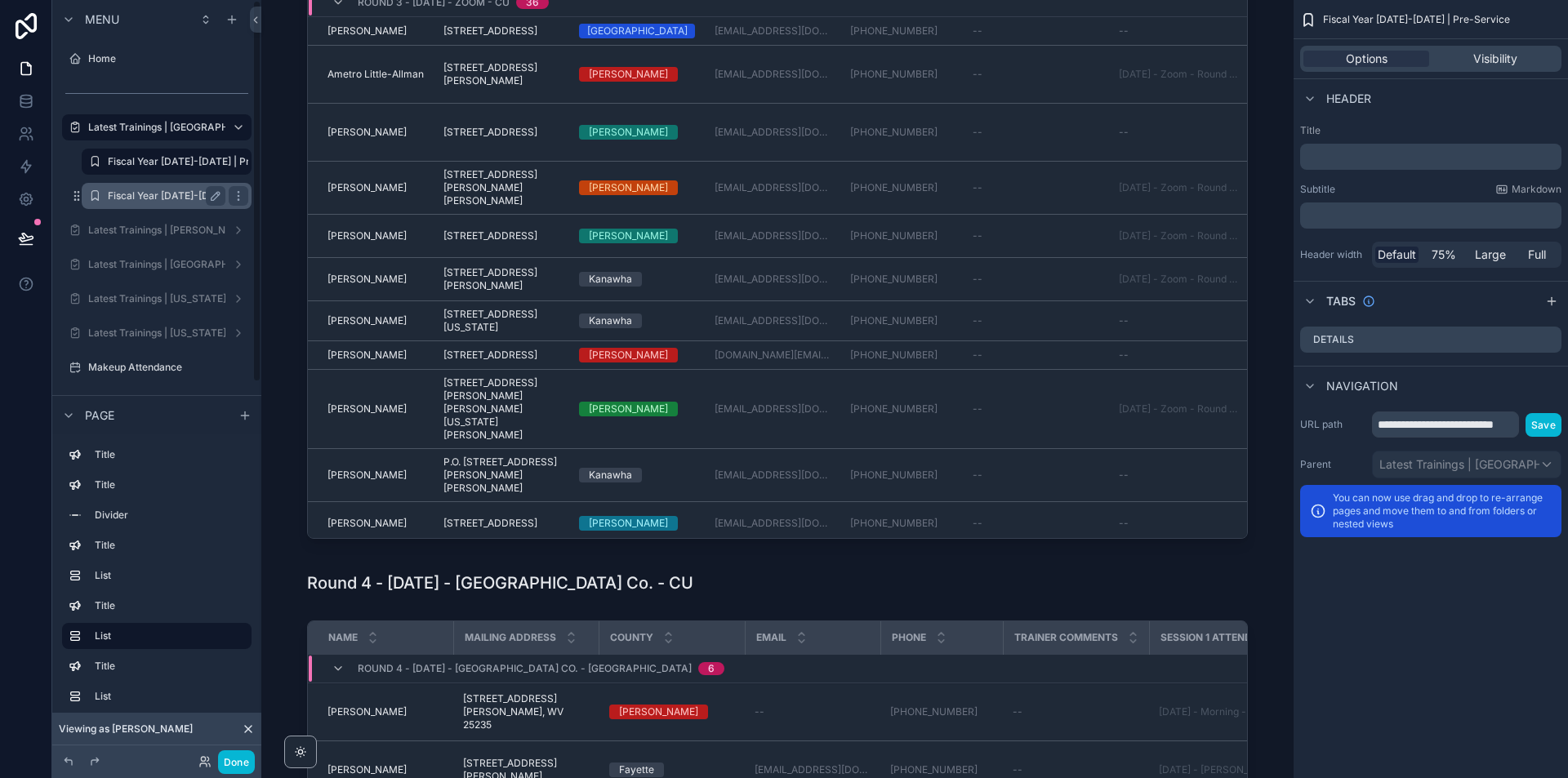
click at [182, 203] on div "Fiscal Year [DATE]-[DATE] | In-Service" at bounding box center [166, 196] width 117 height 20
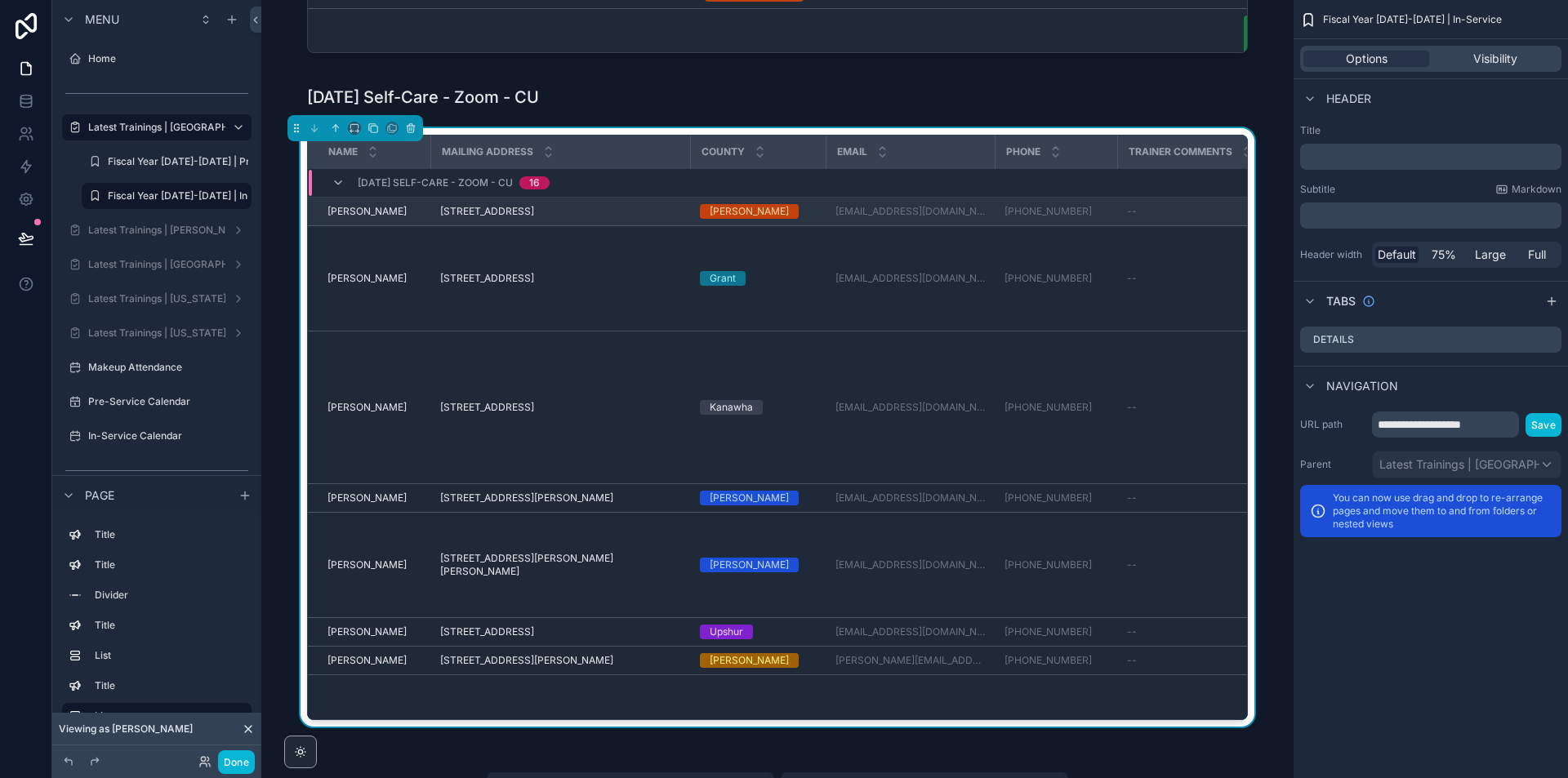
scroll to position [538, 0]
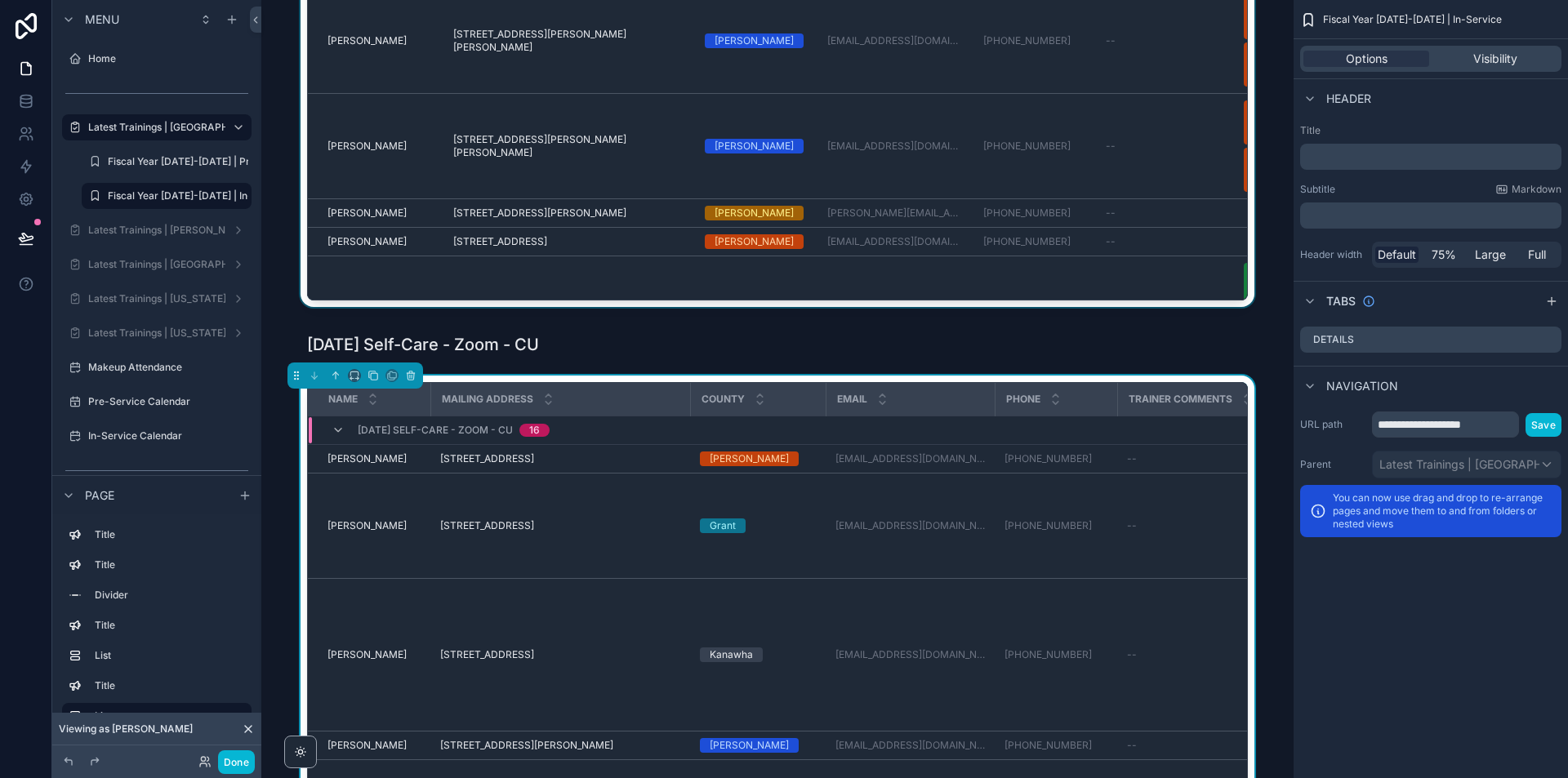
click at [1244, 229] on div "scrollable content" at bounding box center [777, 11] width 1006 height 605
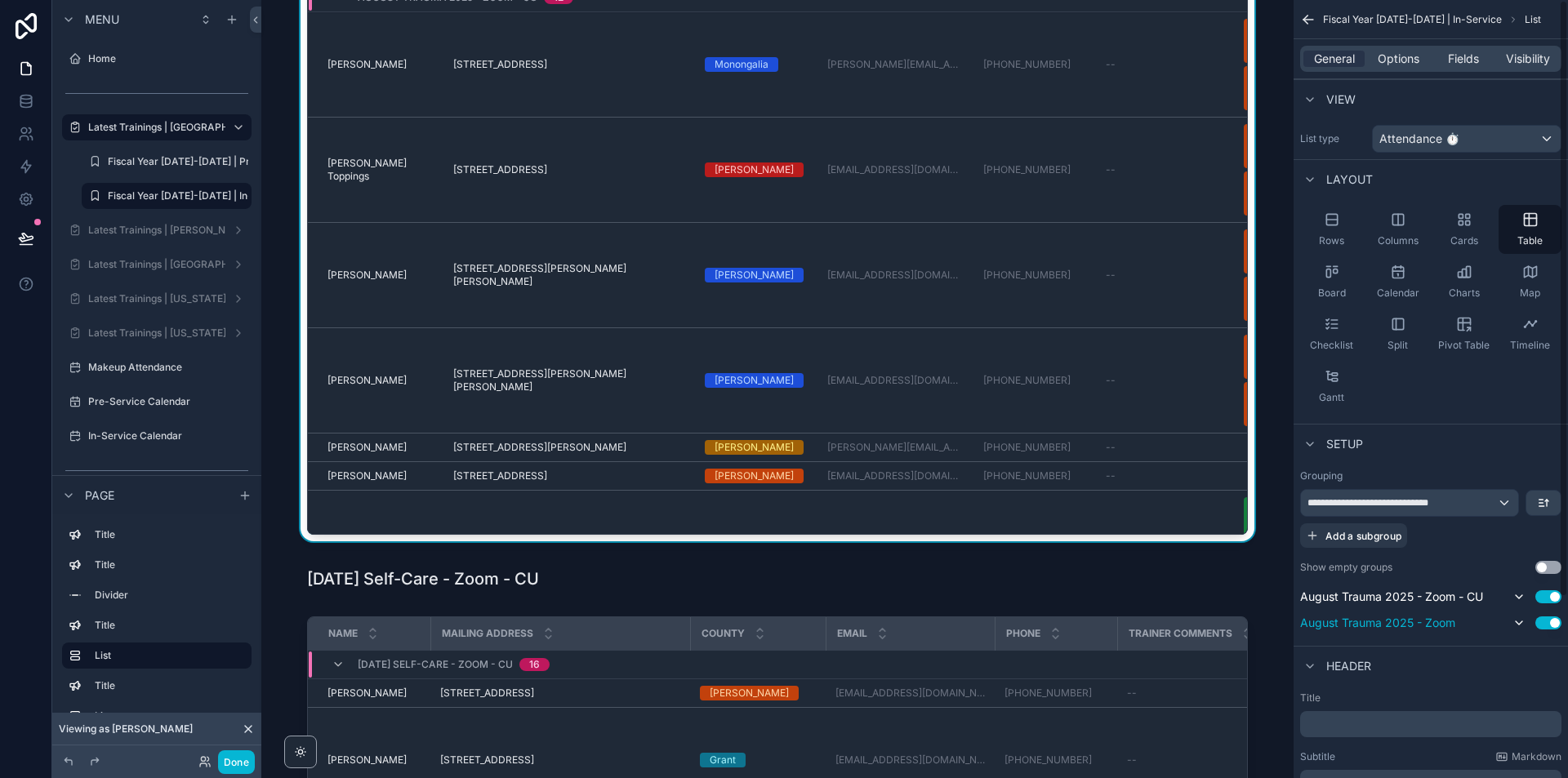
scroll to position [48, 0]
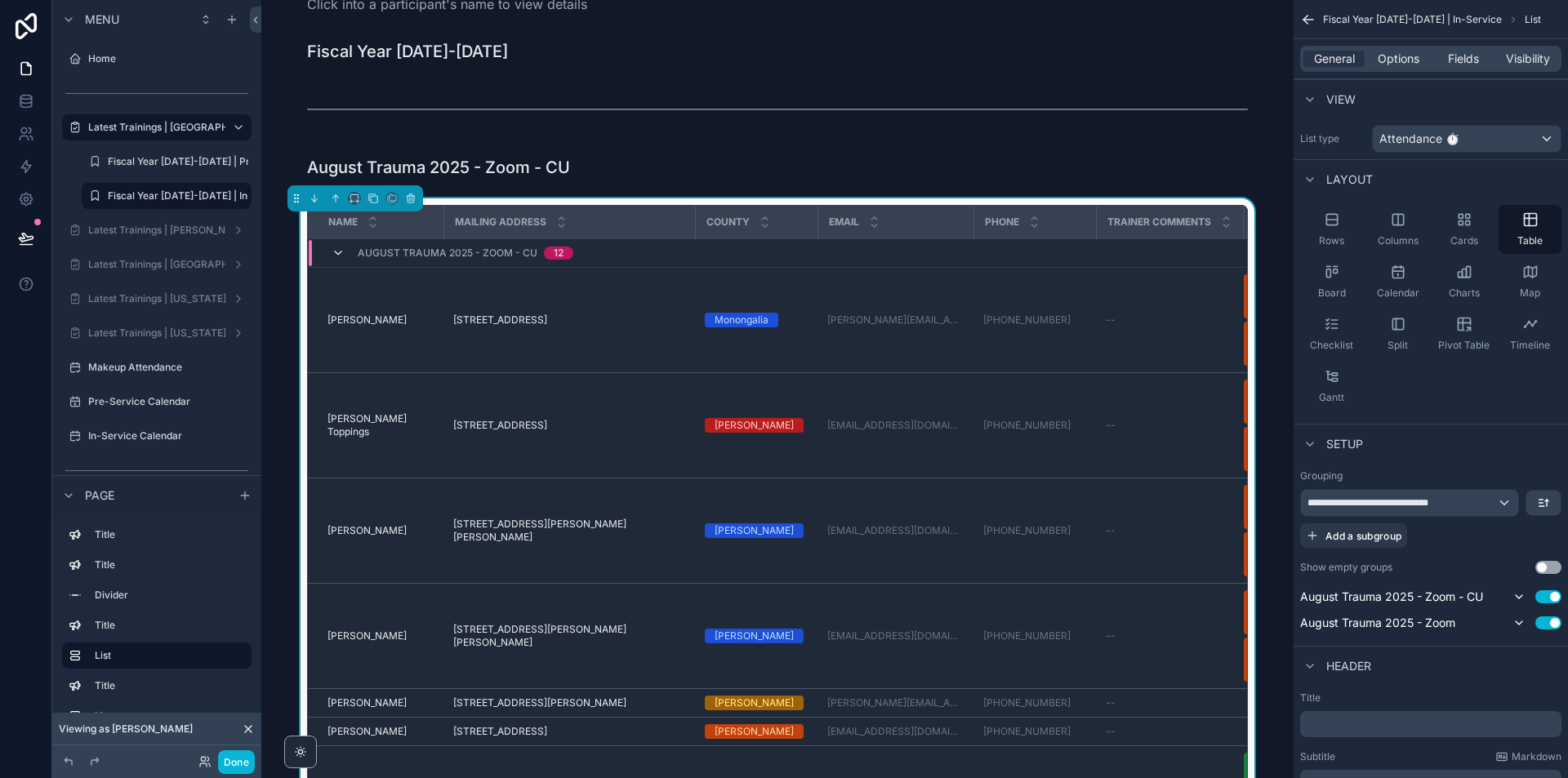
click at [334, 253] on icon "scrollable content" at bounding box center [337, 253] width 13 height 13
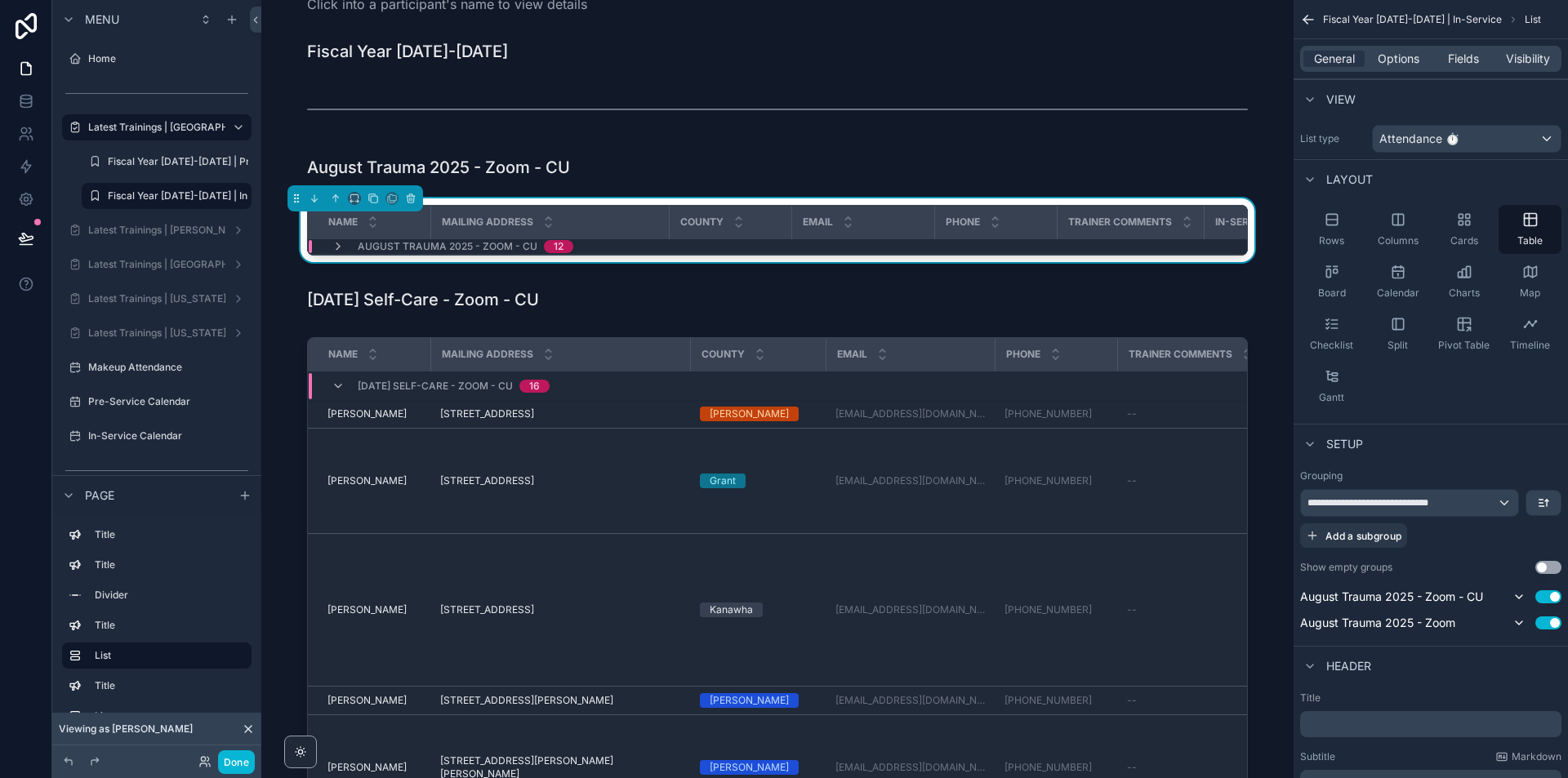
click at [334, 253] on span "scrollable content" at bounding box center [337, 246] width 13 height 13
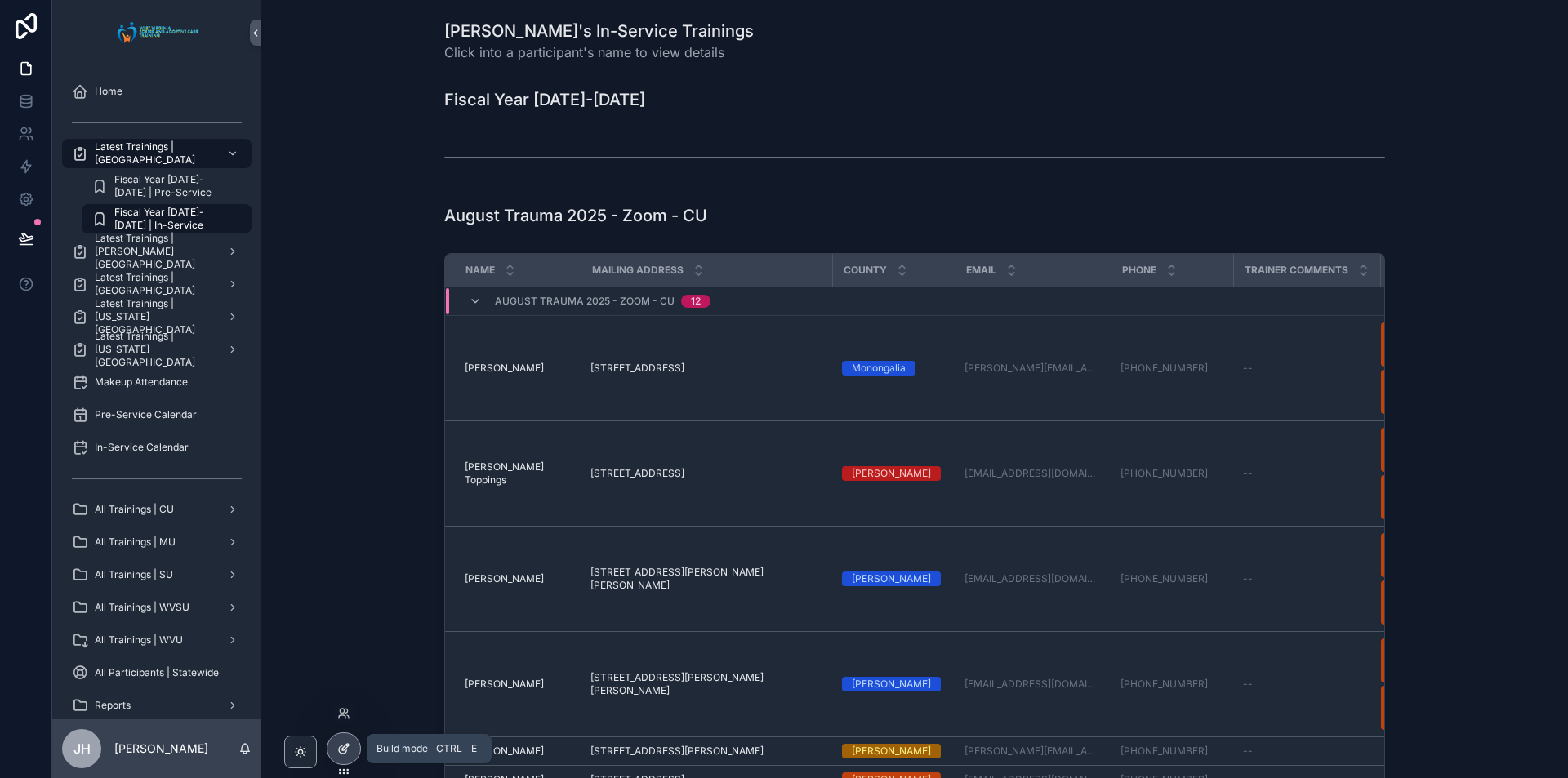
click at [347, 754] on icon at bounding box center [344, 748] width 13 height 13
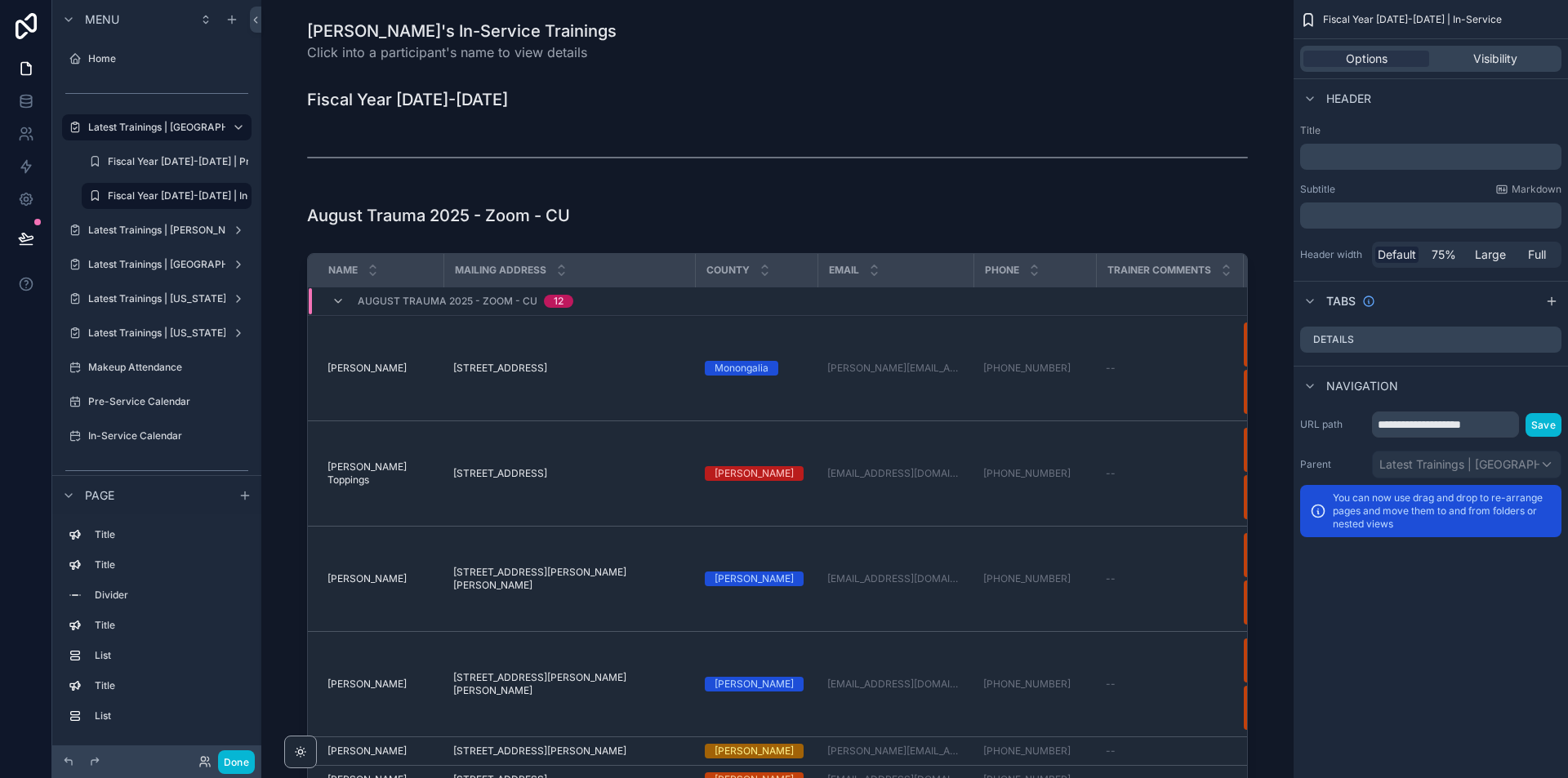
click at [215, 768] on div "Done" at bounding box center [222, 761] width 65 height 23
click at [206, 766] on icon at bounding box center [204, 765] width 7 height 3
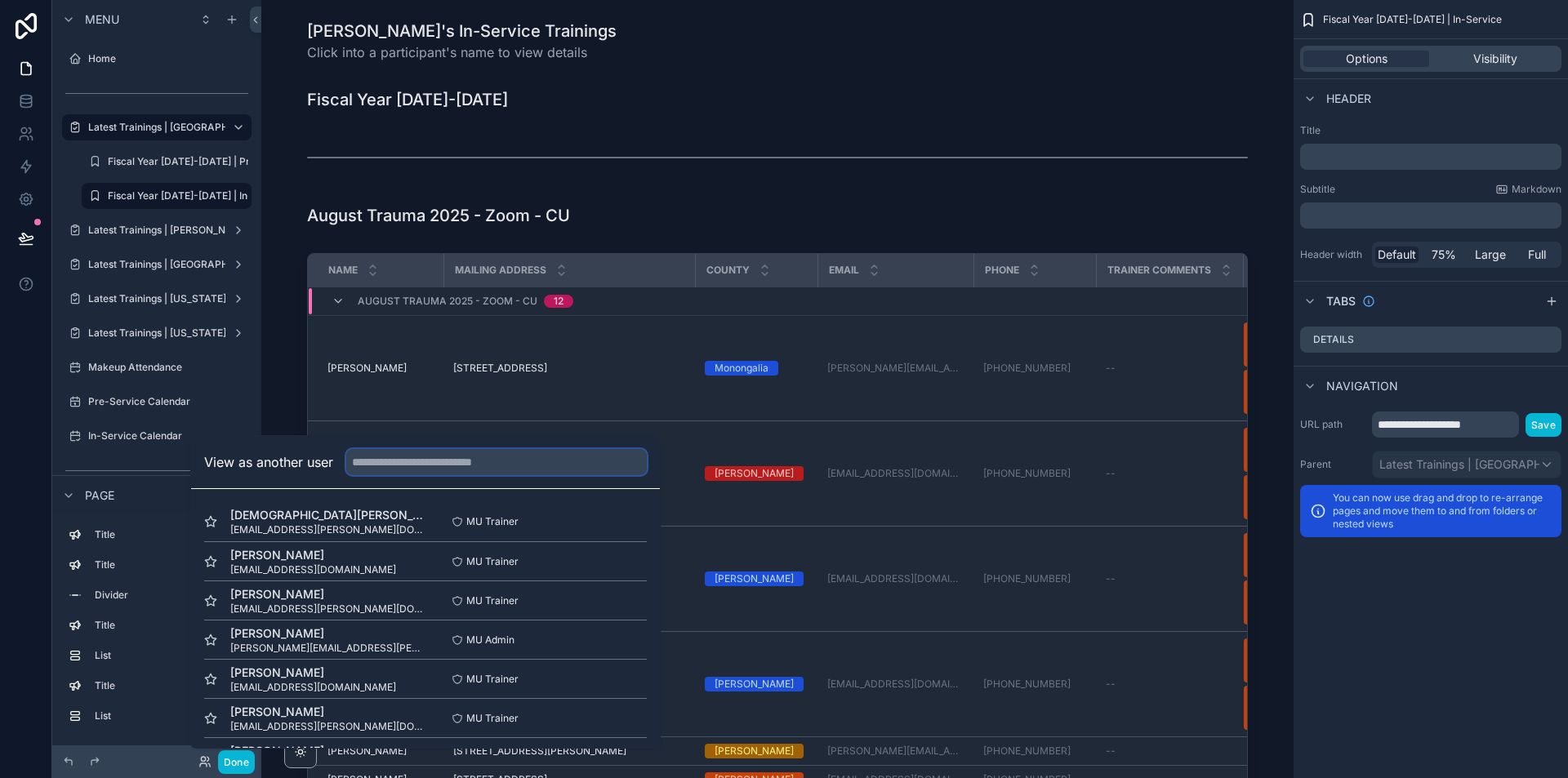
click at [538, 462] on input "text" at bounding box center [497, 462] width 301 height 26
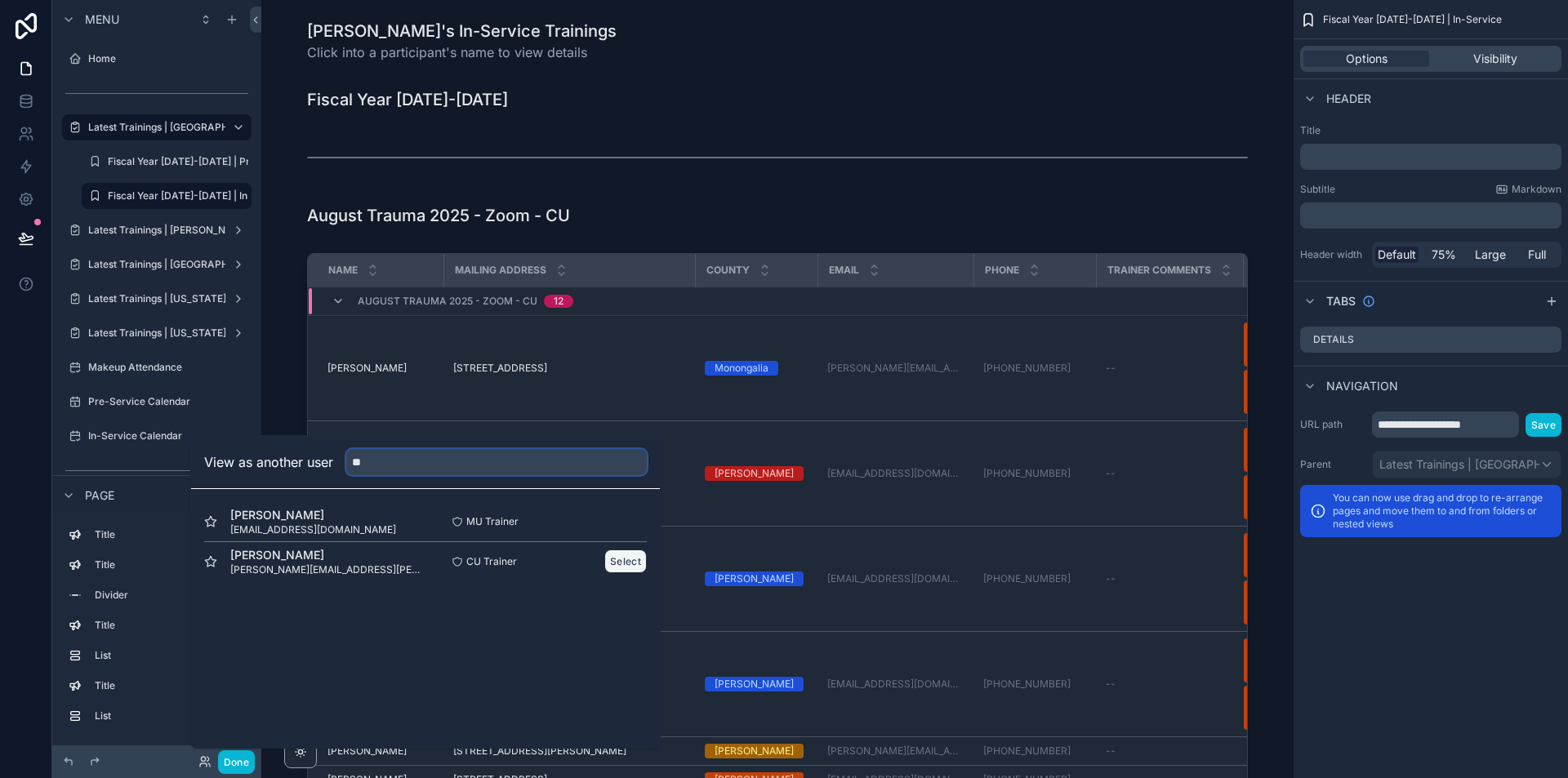
type input "**"
click at [623, 560] on button "Select" at bounding box center [625, 561] width 43 height 23
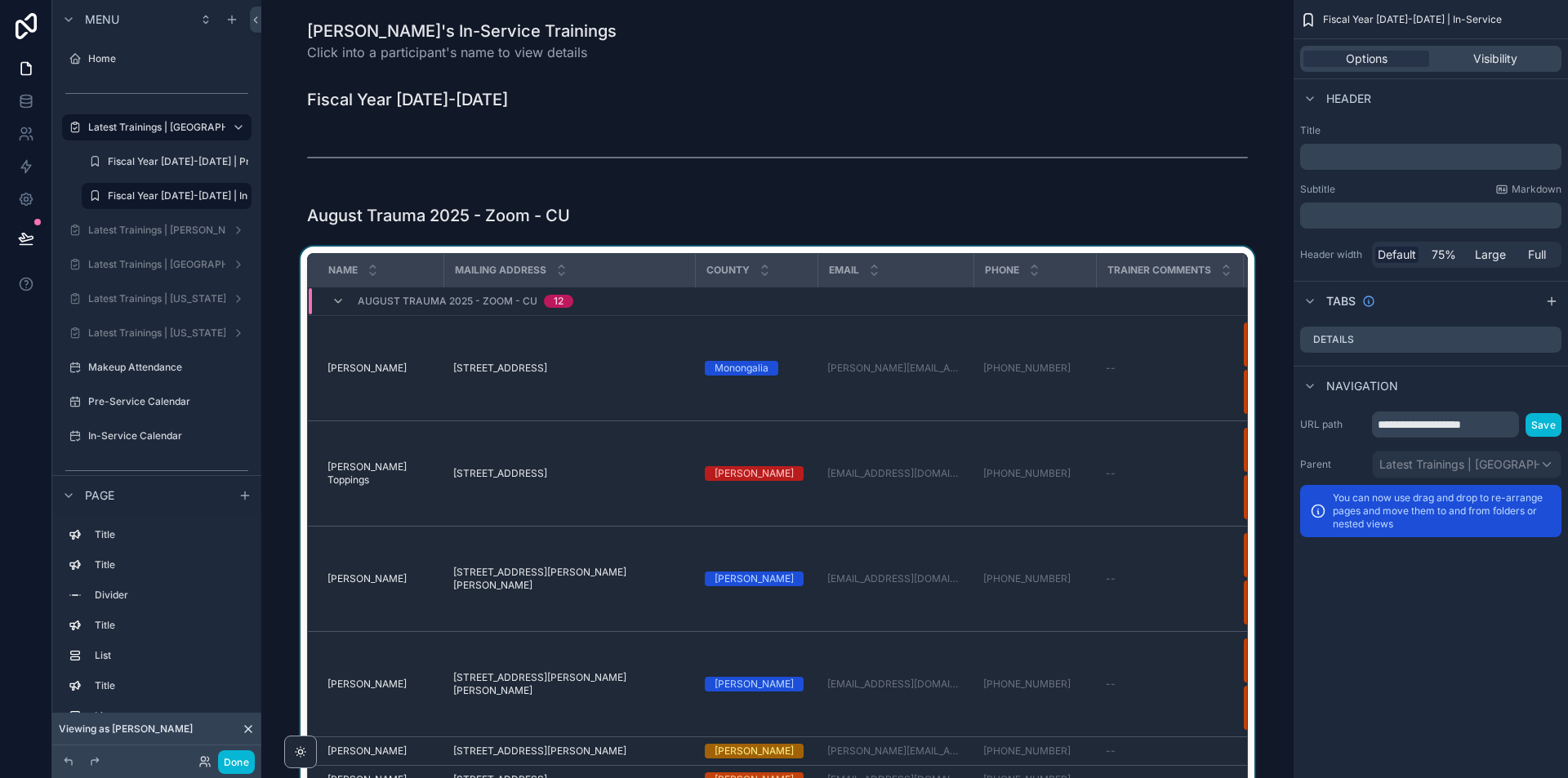
click at [1247, 304] on div "scrollable content" at bounding box center [777, 549] width 1006 height 605
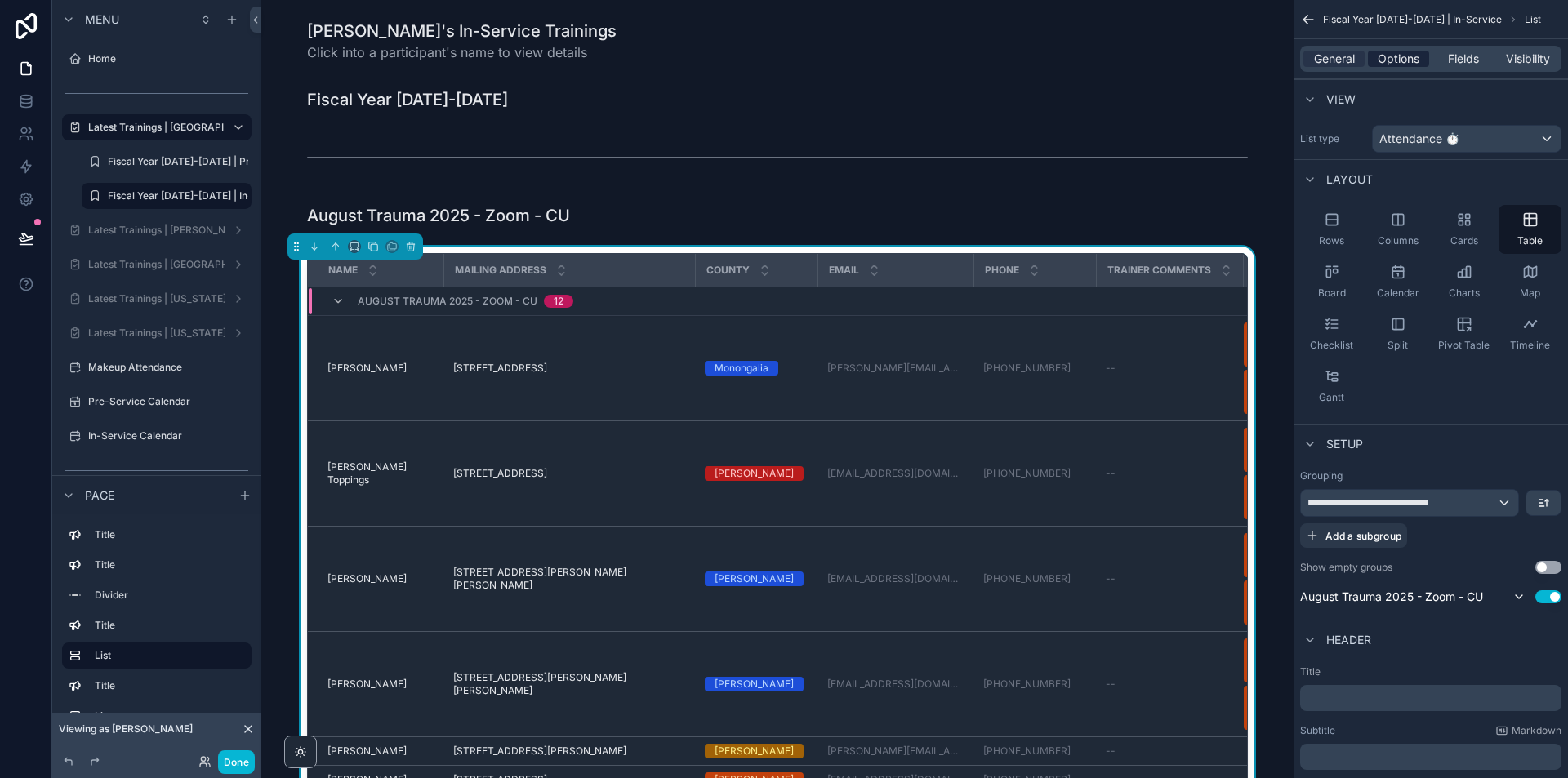
click at [1392, 64] on span "Options" at bounding box center [1398, 58] width 42 height 17
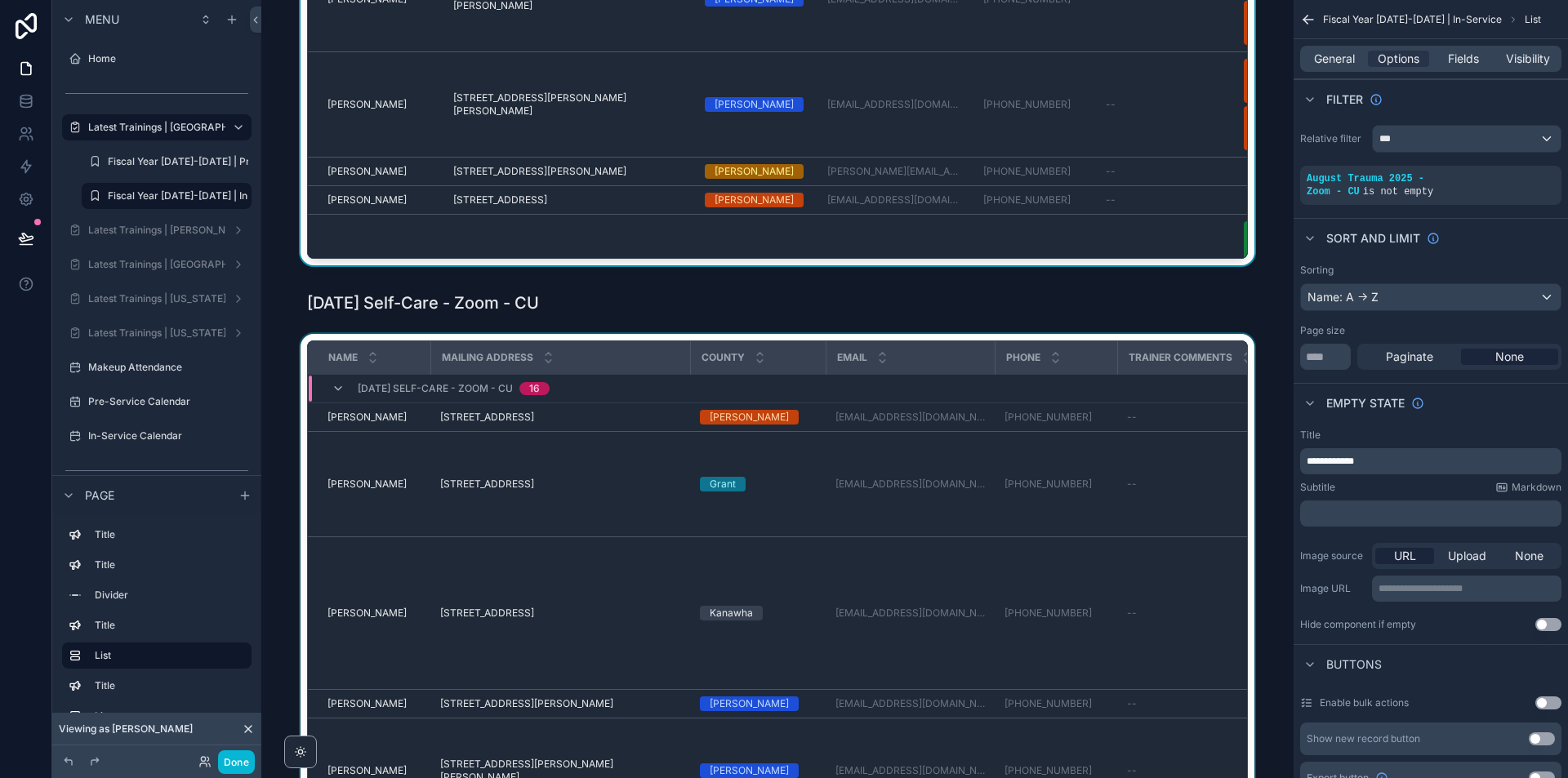
scroll to position [571, 0]
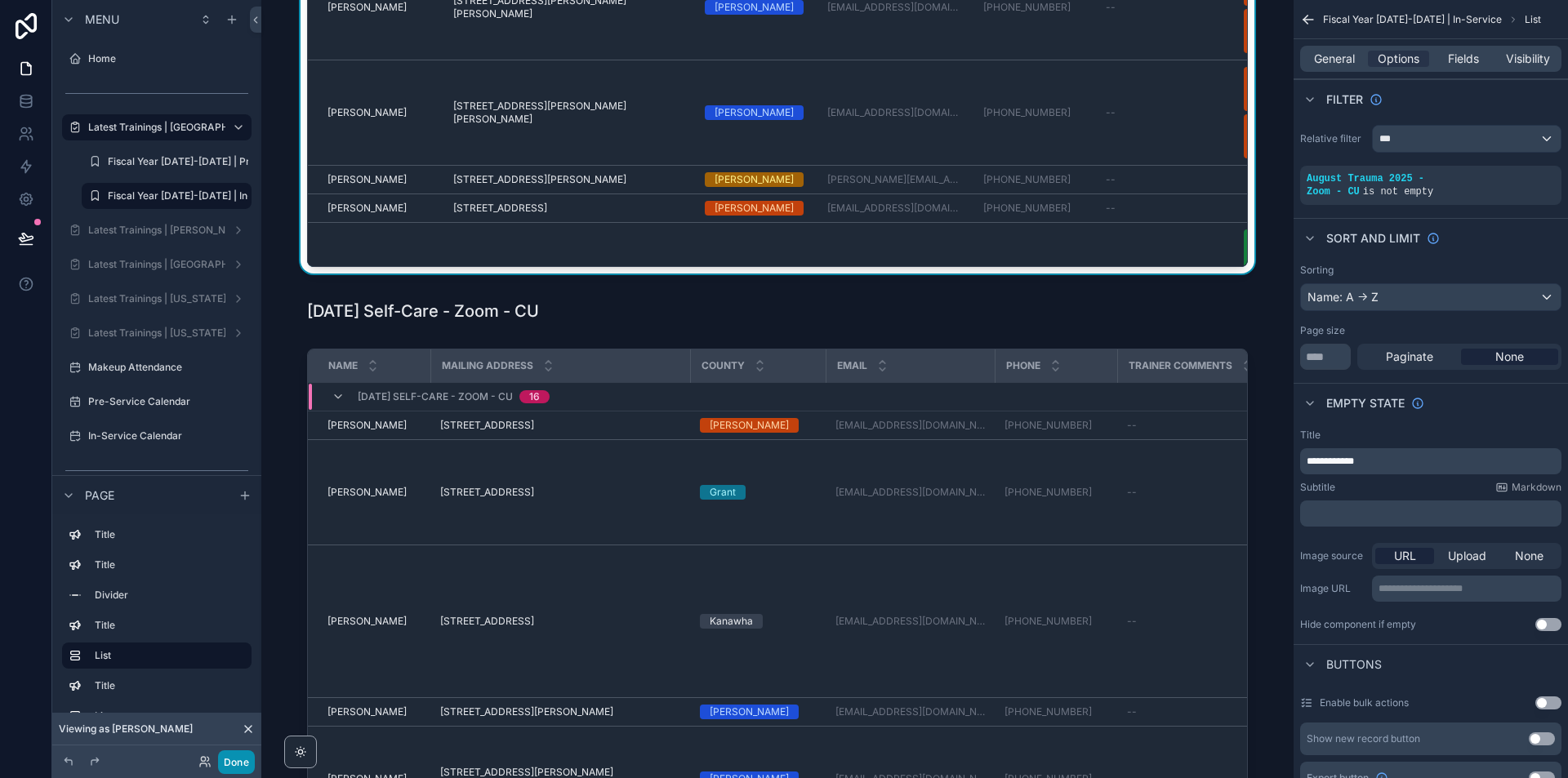
drag, startPoint x: 247, startPoint y: 760, endPoint x: 279, endPoint y: 749, distance: 33.8
click at [245, 760] on button "Done" at bounding box center [237, 761] width 37 height 23
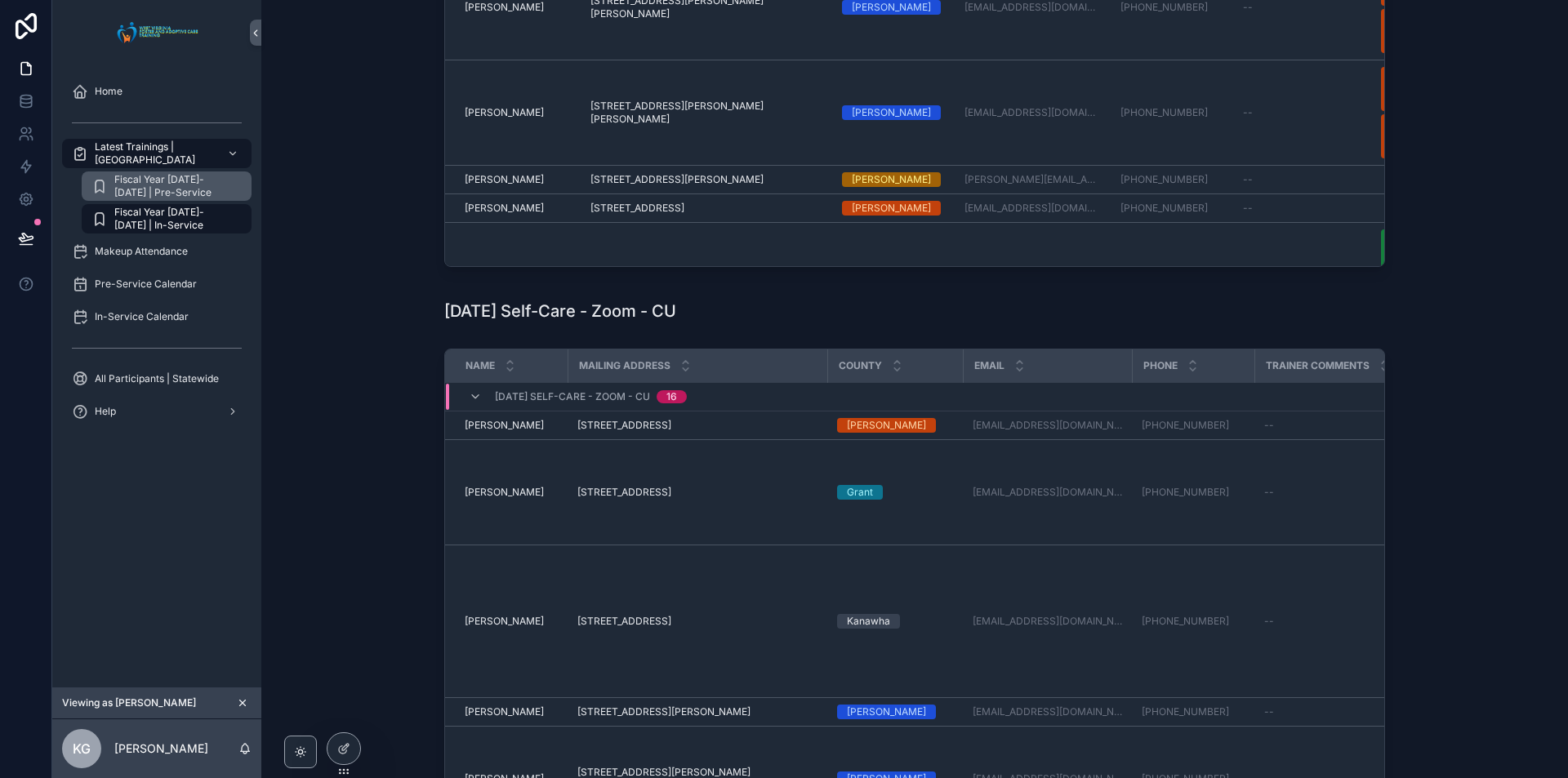
click at [126, 190] on span "Fiscal Year [DATE]-[DATE] | Pre-Service" at bounding box center [174, 186] width 121 height 26
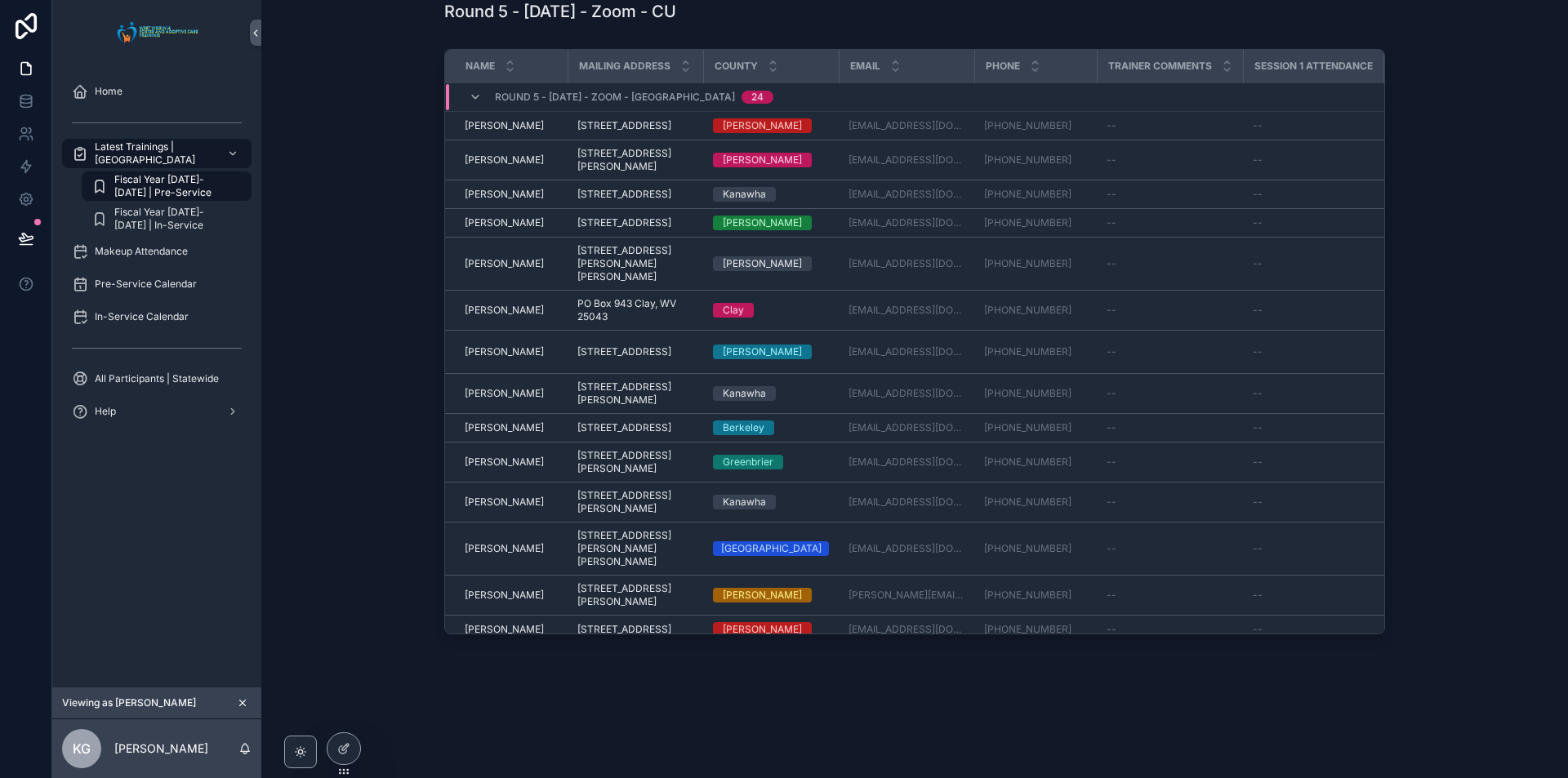
scroll to position [2632, 0]
click at [152, 216] on span "Fiscal Year [DATE]-[DATE] | In-Service" at bounding box center [174, 219] width 121 height 26
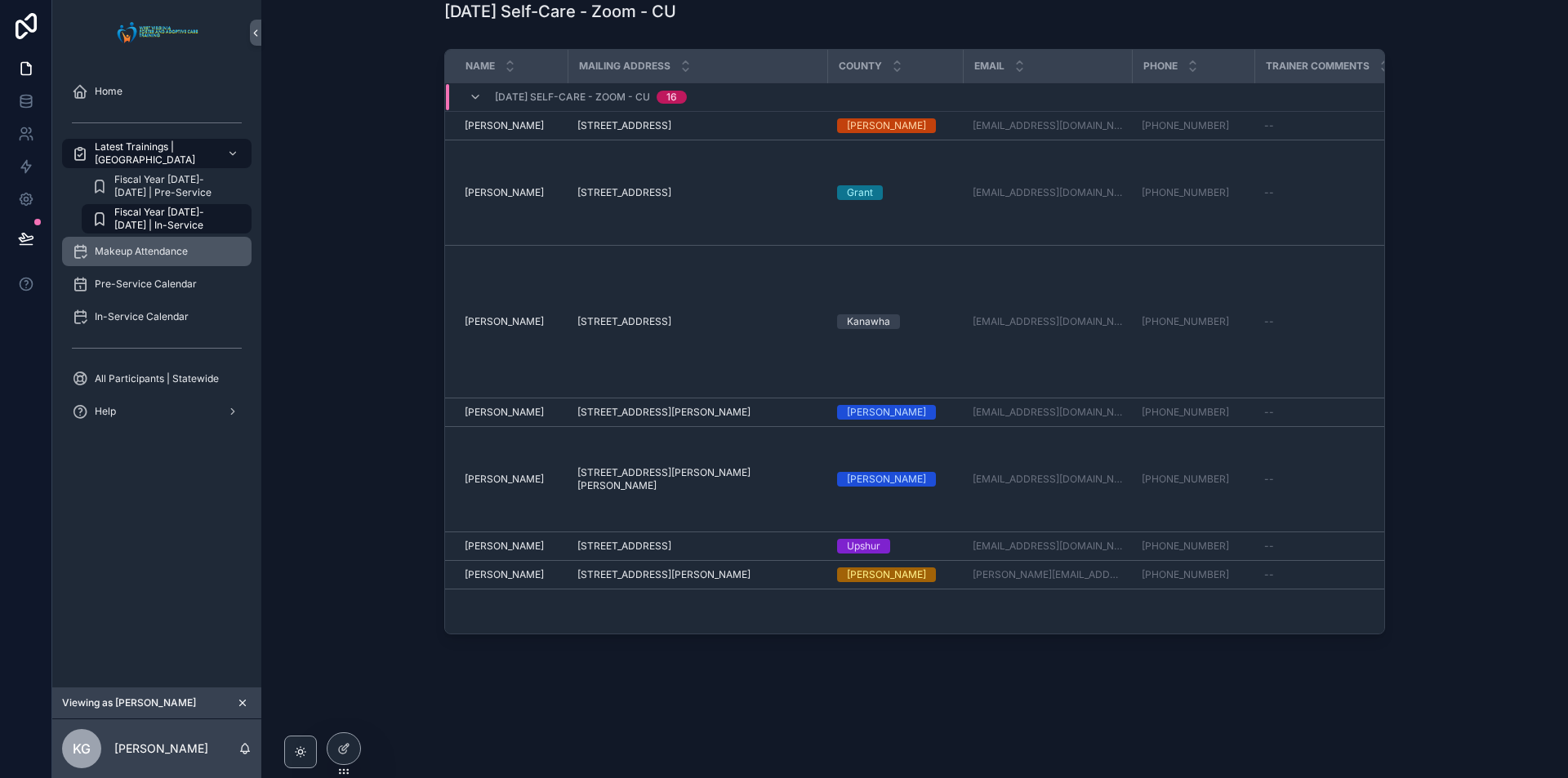
scroll to position [871, 0]
click at [13, 236] on button at bounding box center [25, 238] width 36 height 46
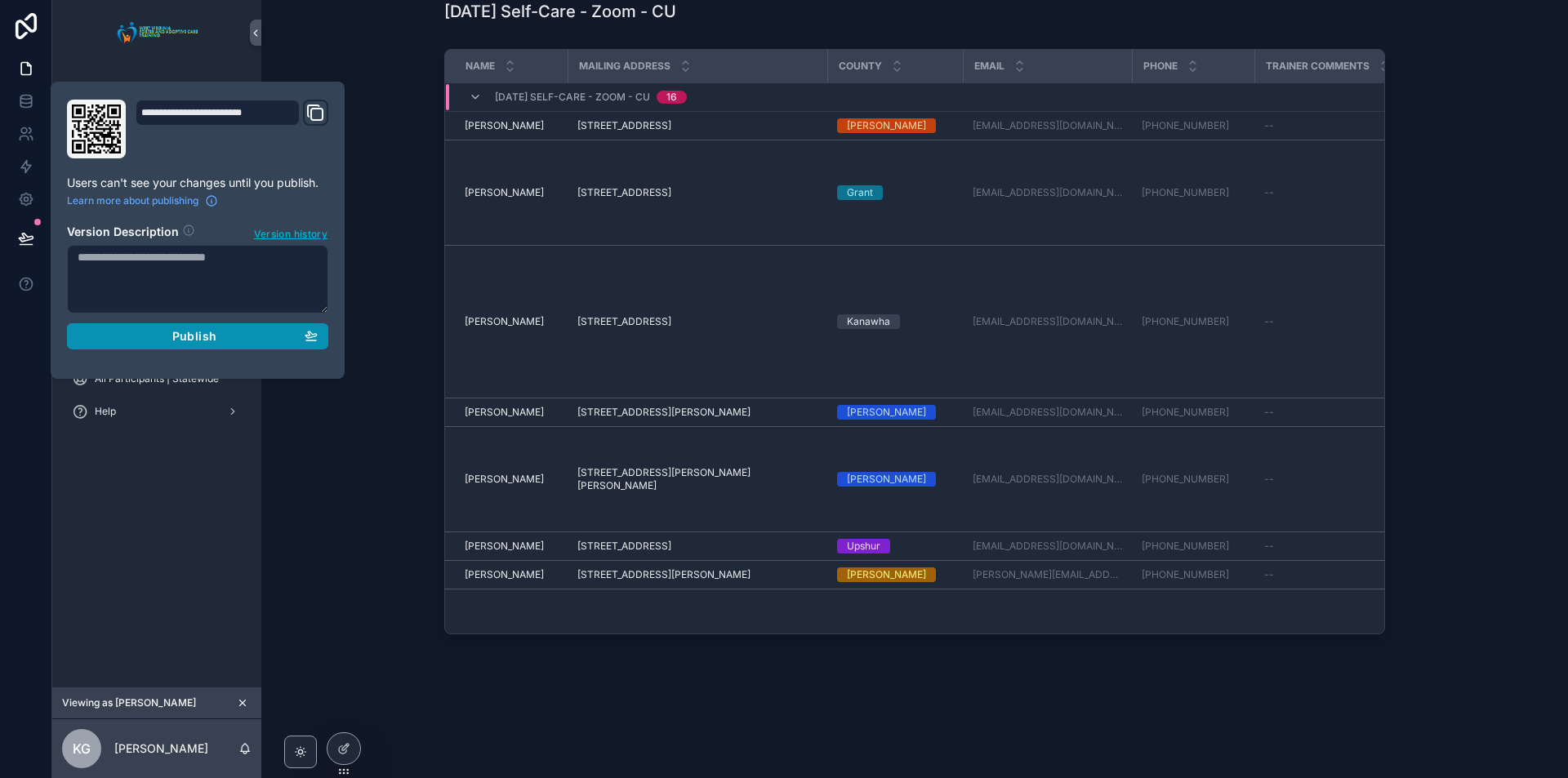
click at [194, 344] on button "Publish" at bounding box center [197, 336] width 261 height 26
